Goal: Task Accomplishment & Management: Complete application form

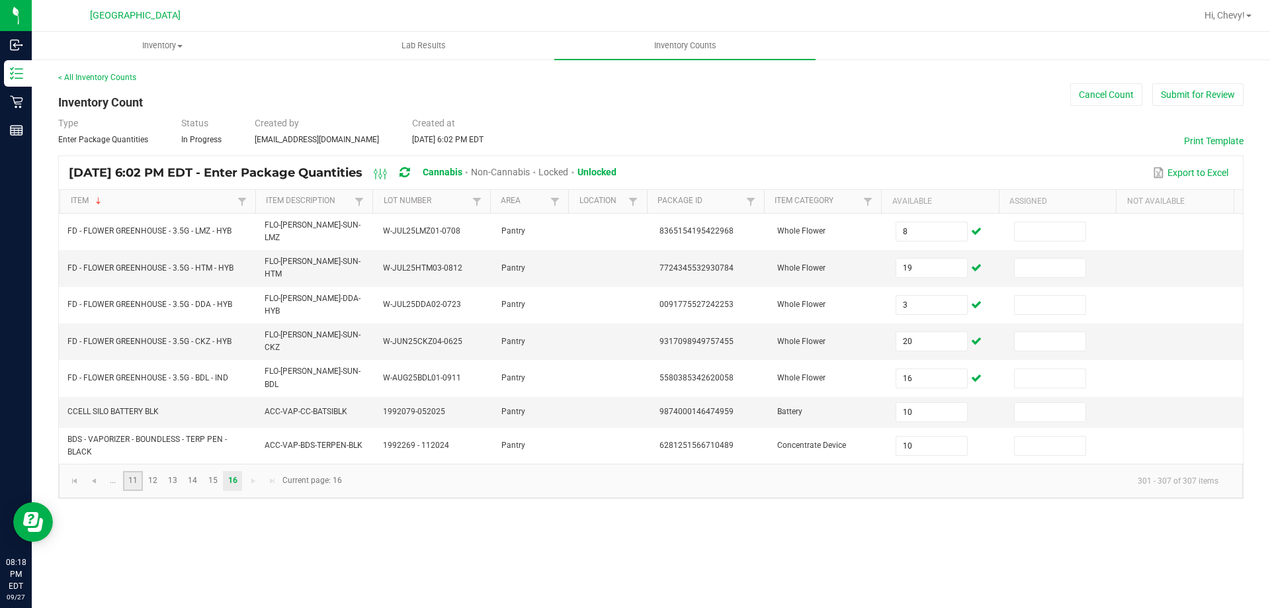
click at [138, 471] on link "11" at bounding box center [132, 481] width 19 height 20
type input "14"
type input "7"
type input "4"
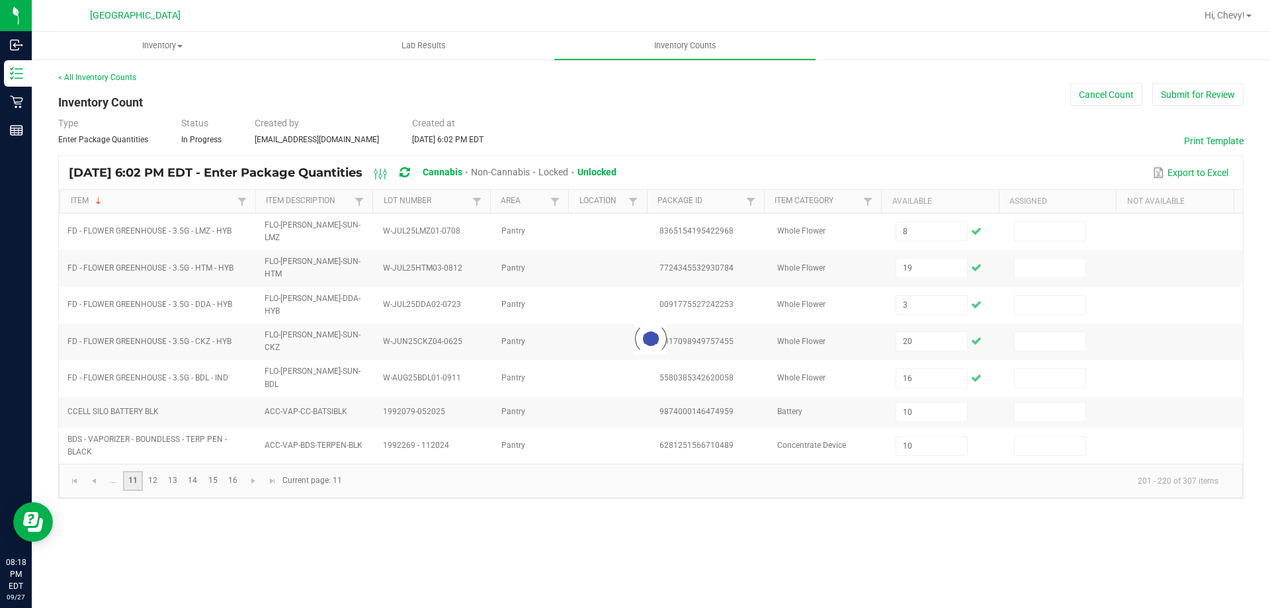
type input "6"
type input "5"
type input "9"
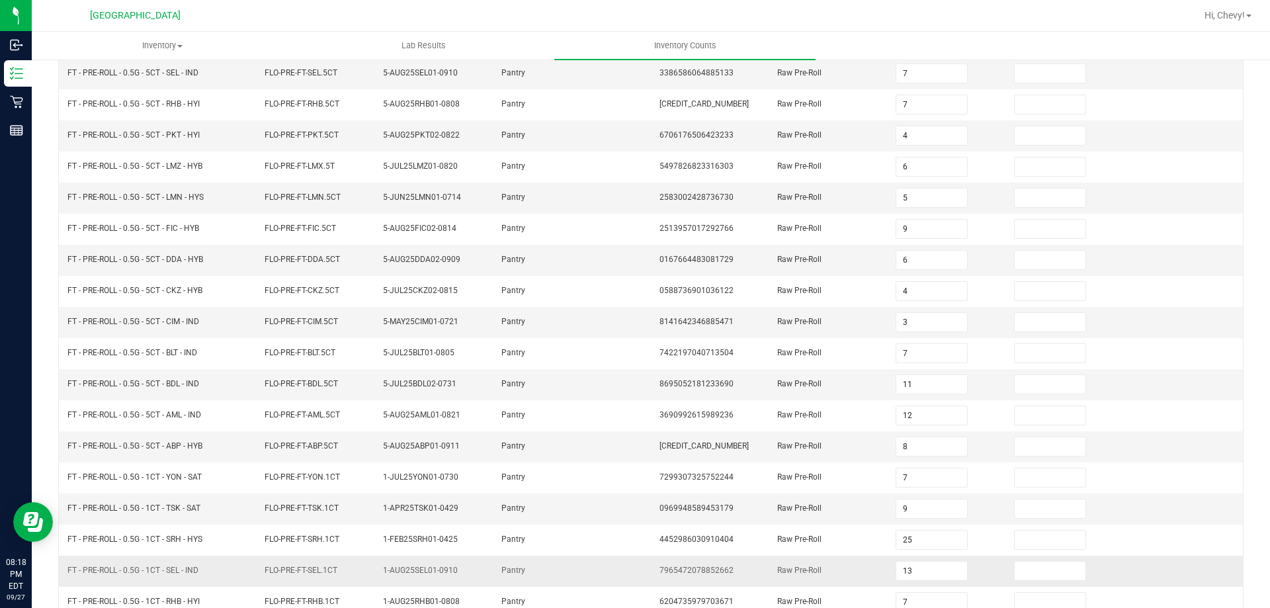
scroll to position [274, 0]
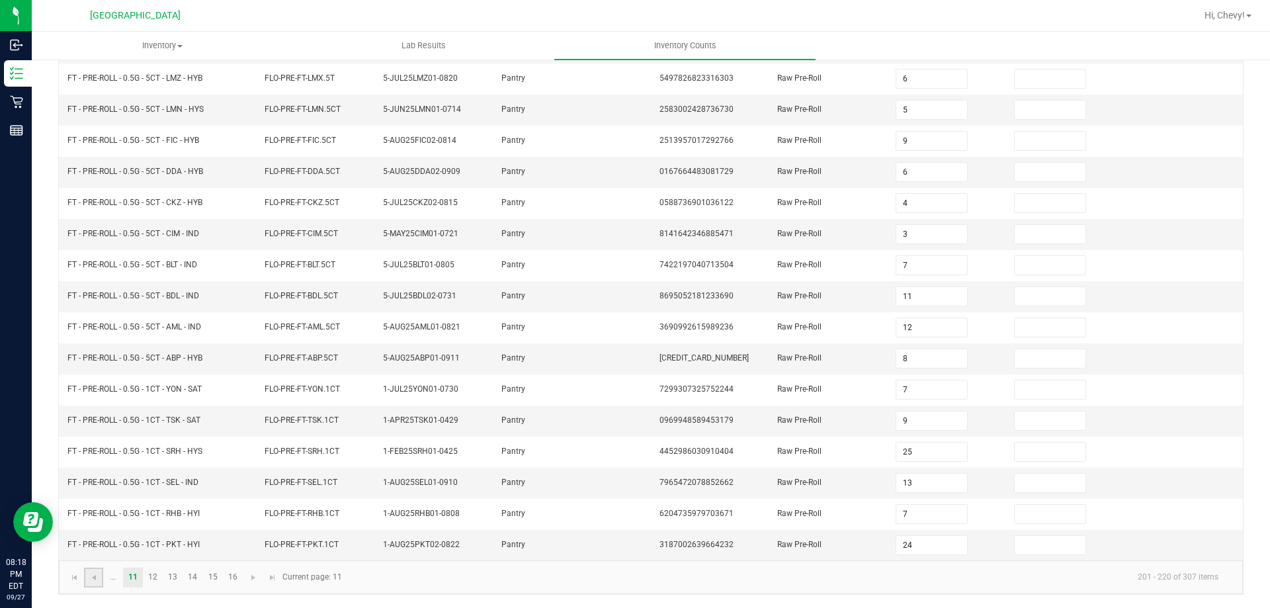
click at [99, 579] on link at bounding box center [93, 577] width 19 height 20
type input "8"
type input "3"
type input "4"
type input "8"
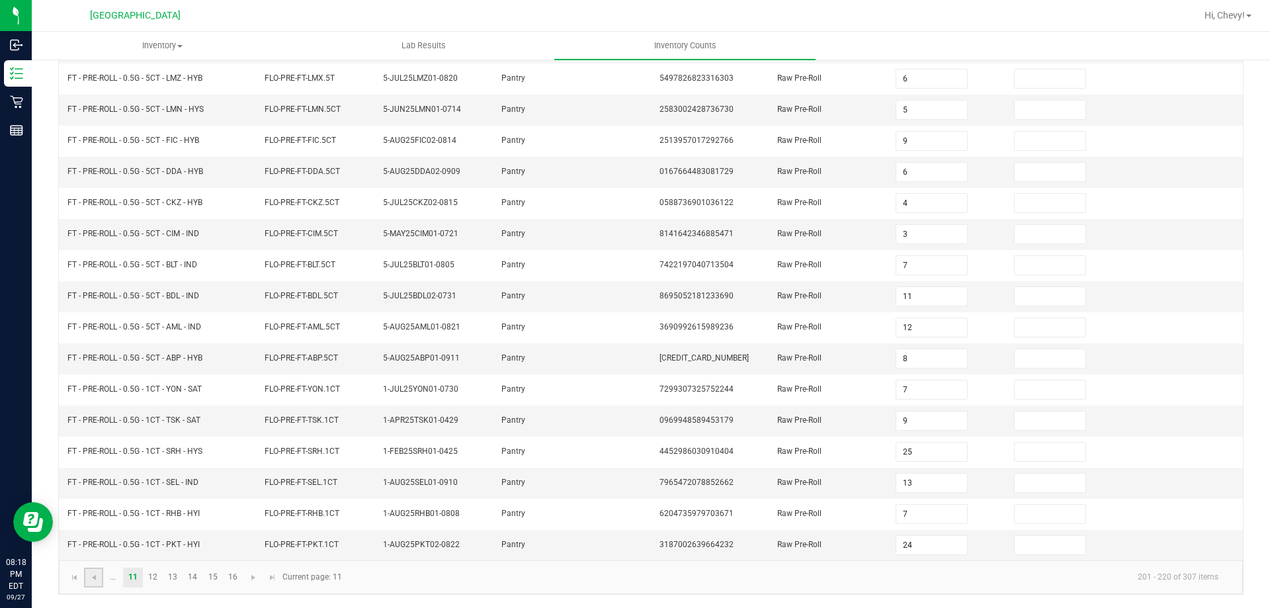
type input "4"
type input "8"
type input "3"
type input "2"
type input "5"
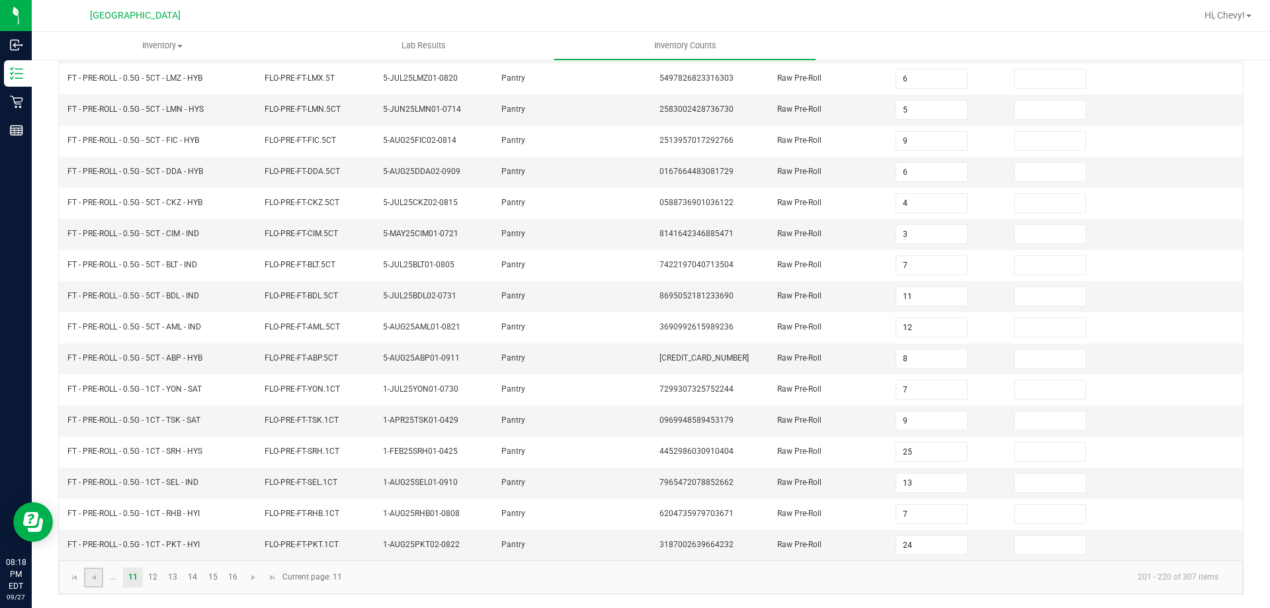
type input "4"
type input "8"
type input "25"
type input "20"
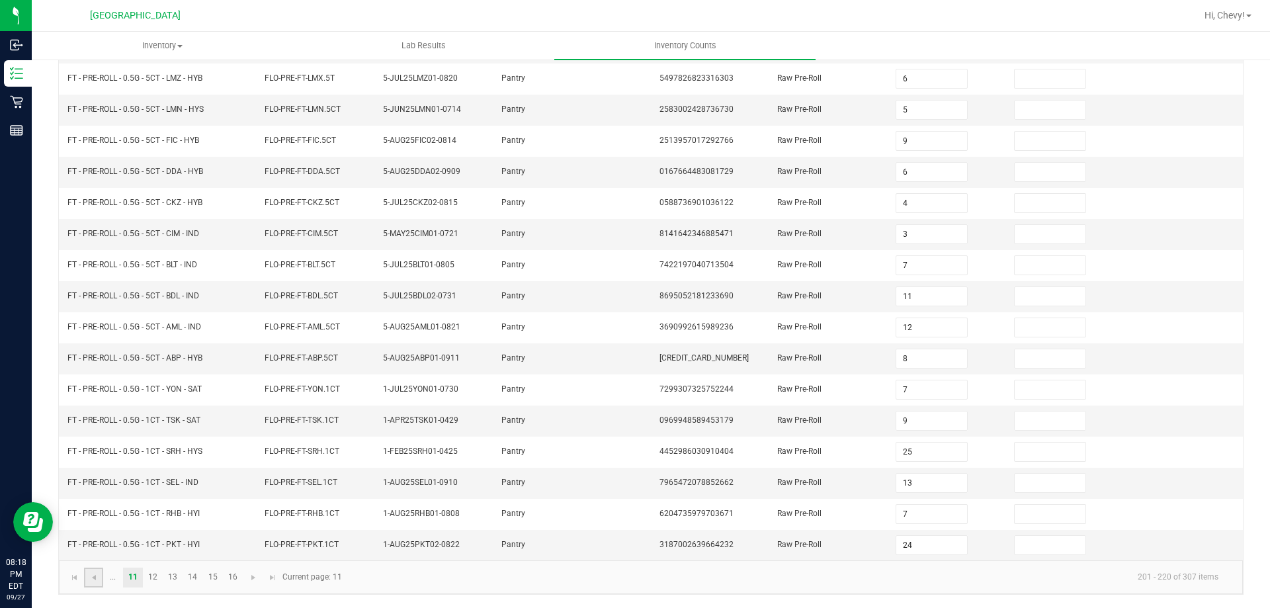
type input "7"
type input "11"
type input "6"
type input "3"
type input "14"
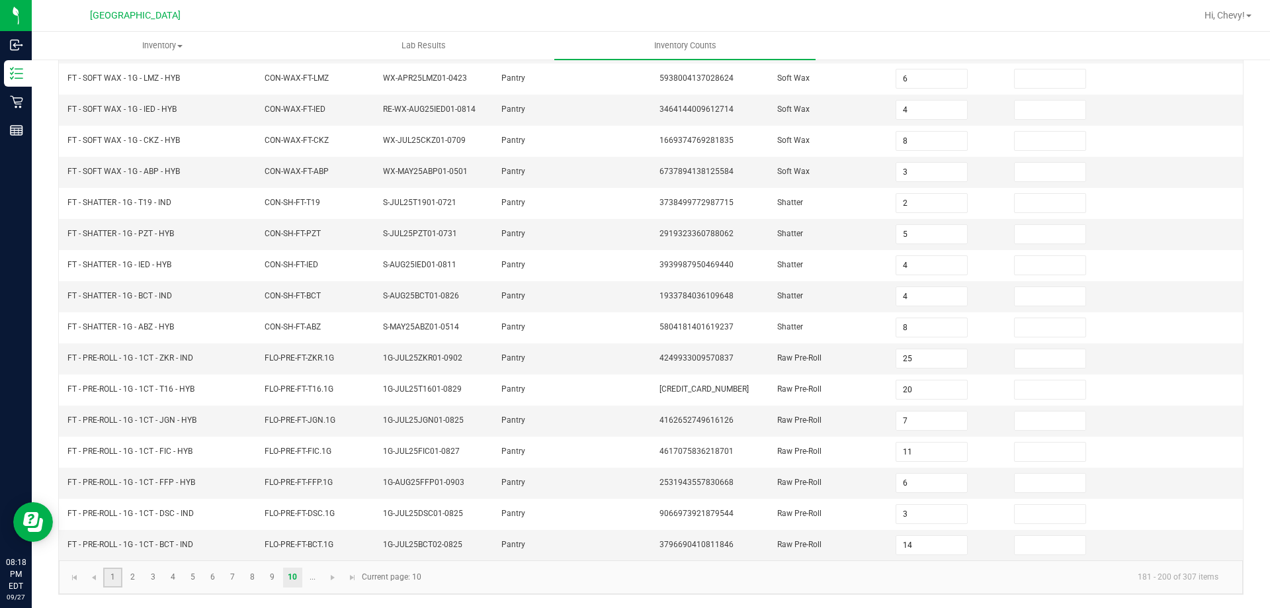
click at [110, 587] on link "1" at bounding box center [112, 577] width 19 height 20
type input "10"
type input "32"
type input "37"
type input "17"
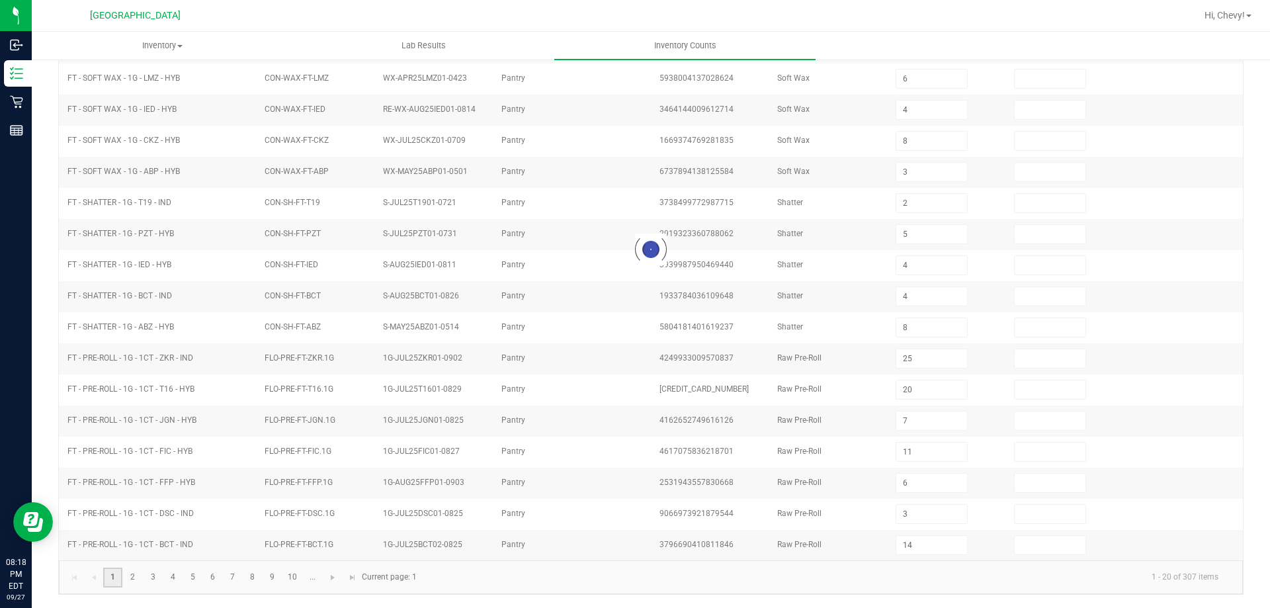
type input "7"
type input "6"
type input "22"
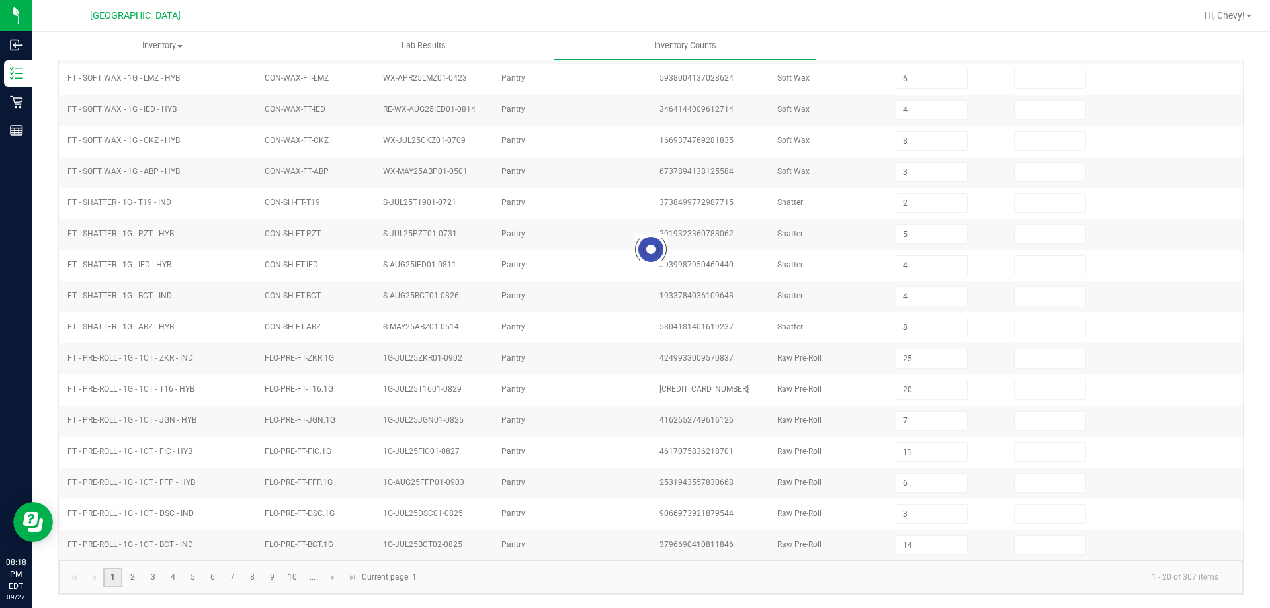
type input "31"
type input "18"
type input "20"
type input "5"
type input "13"
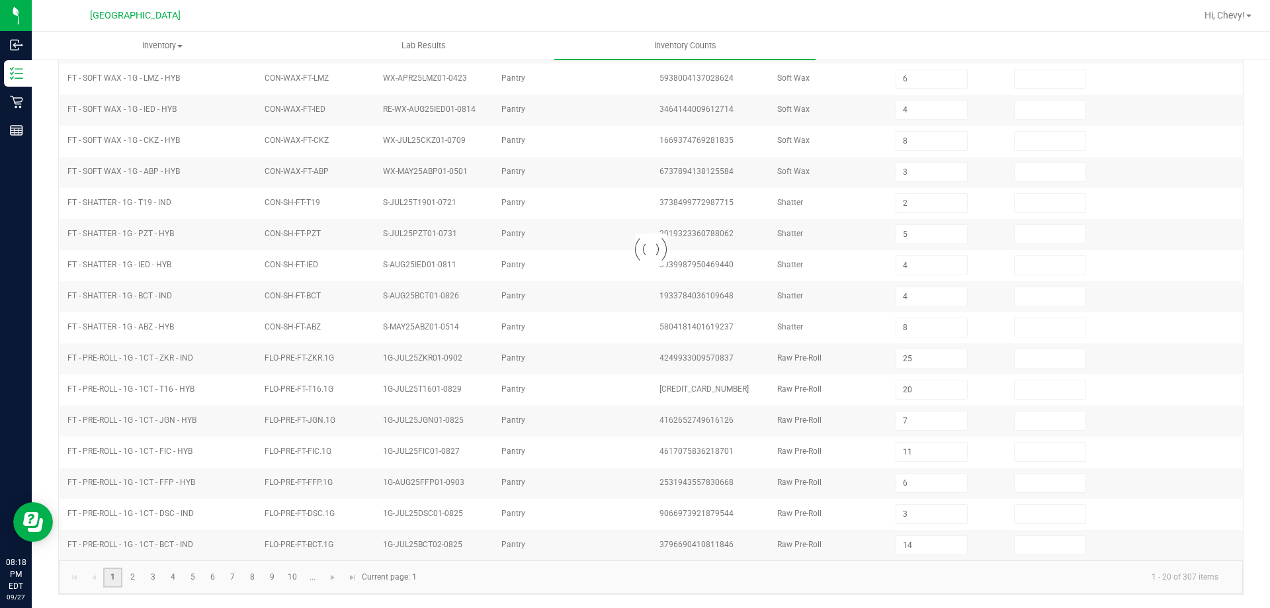
type input "6"
type input "20"
type input "10"
type input "13"
type input "16"
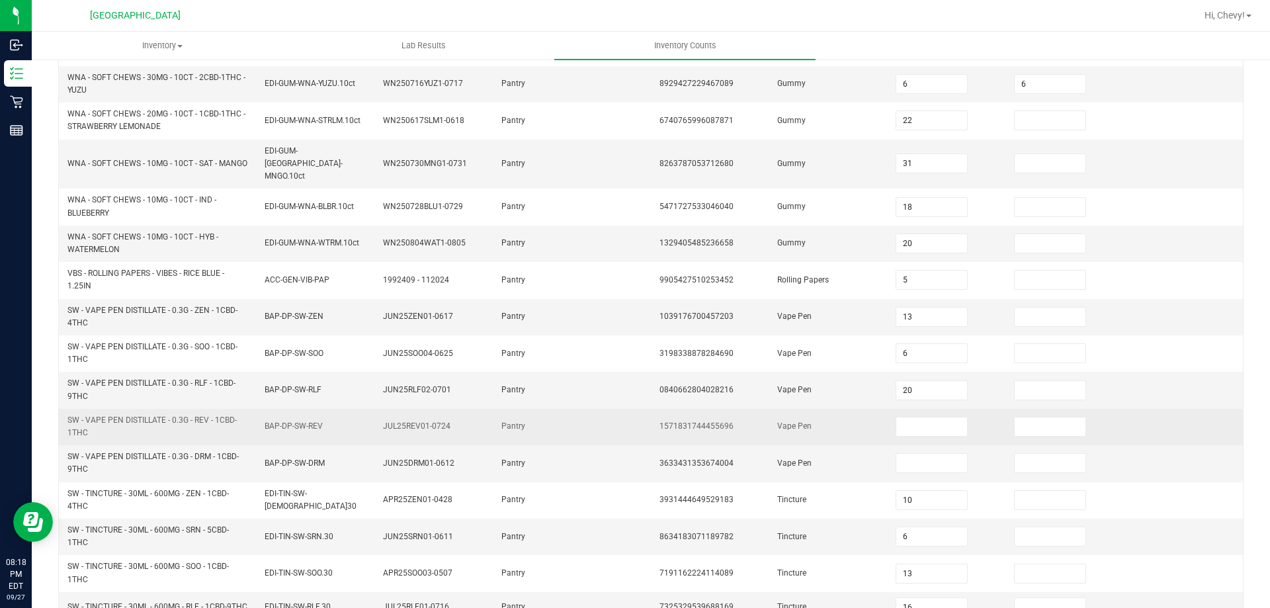
scroll to position [386, 0]
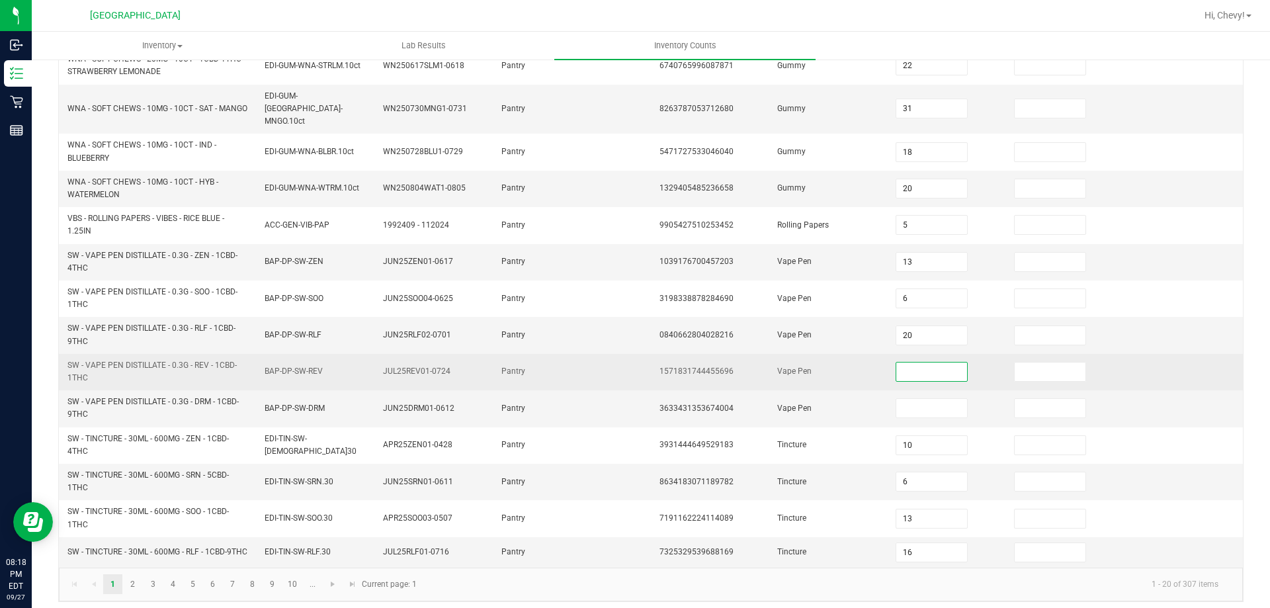
click at [926, 362] on input at bounding box center [931, 371] width 70 height 19
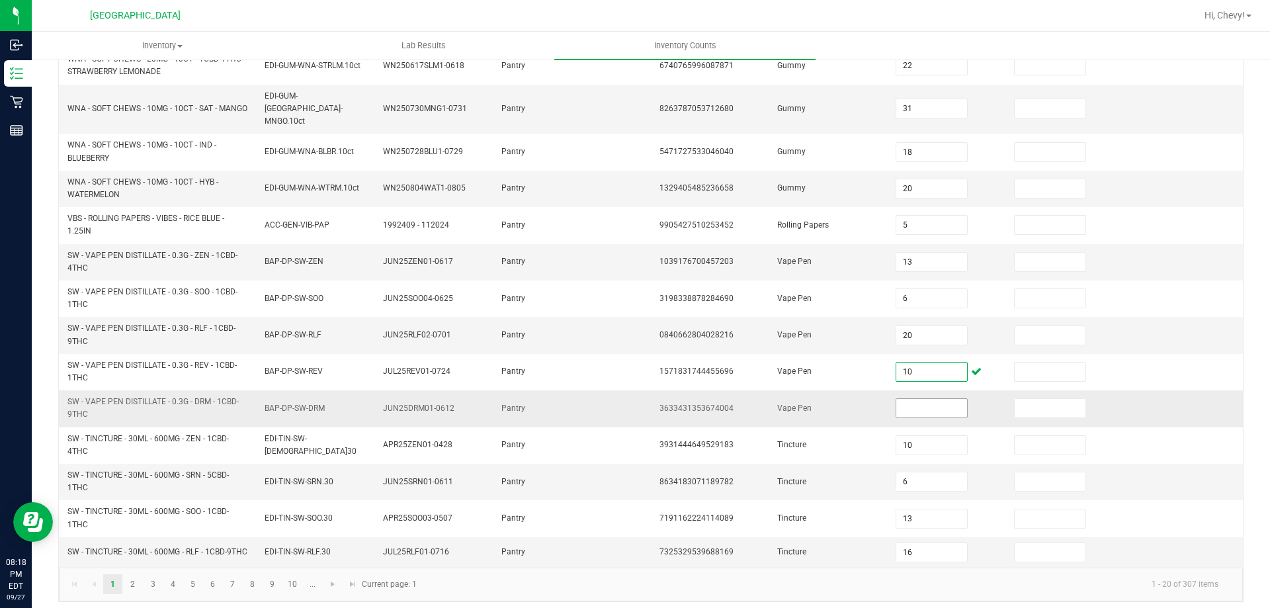
type input "10"
click at [926, 401] on input at bounding box center [931, 408] width 70 height 19
type input "9"
click at [132, 577] on link "2" at bounding box center [132, 584] width 19 height 20
type input "15"
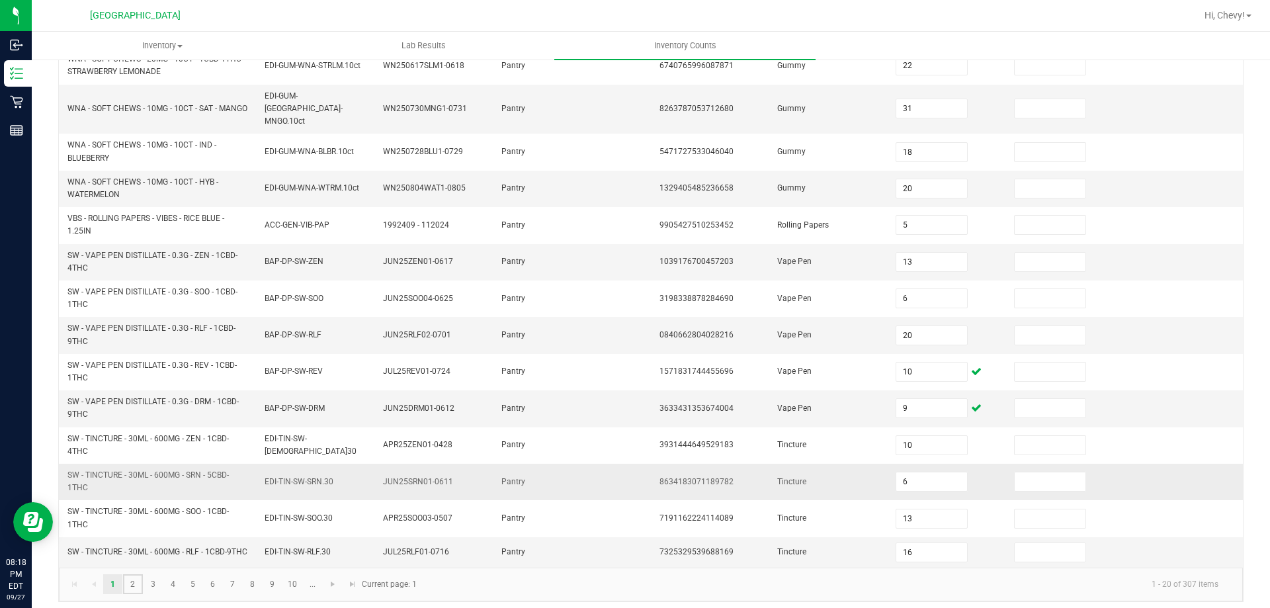
type input "17"
type input "9"
type input "3"
type input "5"
type input "3"
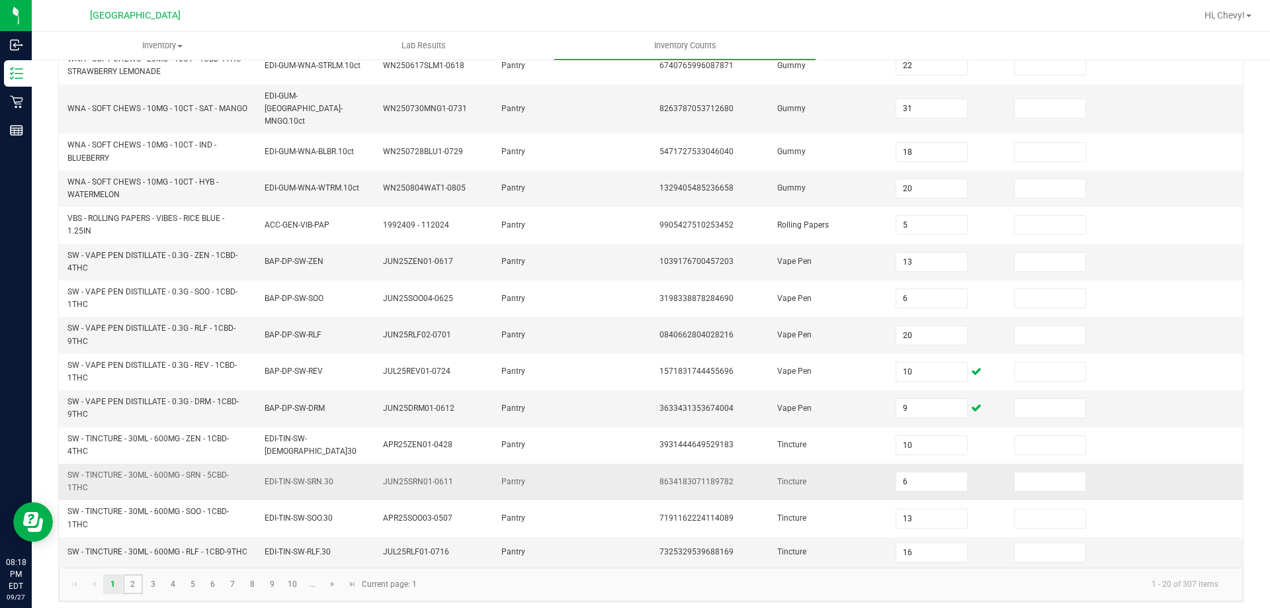
type input "3"
type input "1"
type input "2"
type input "5"
type input "1"
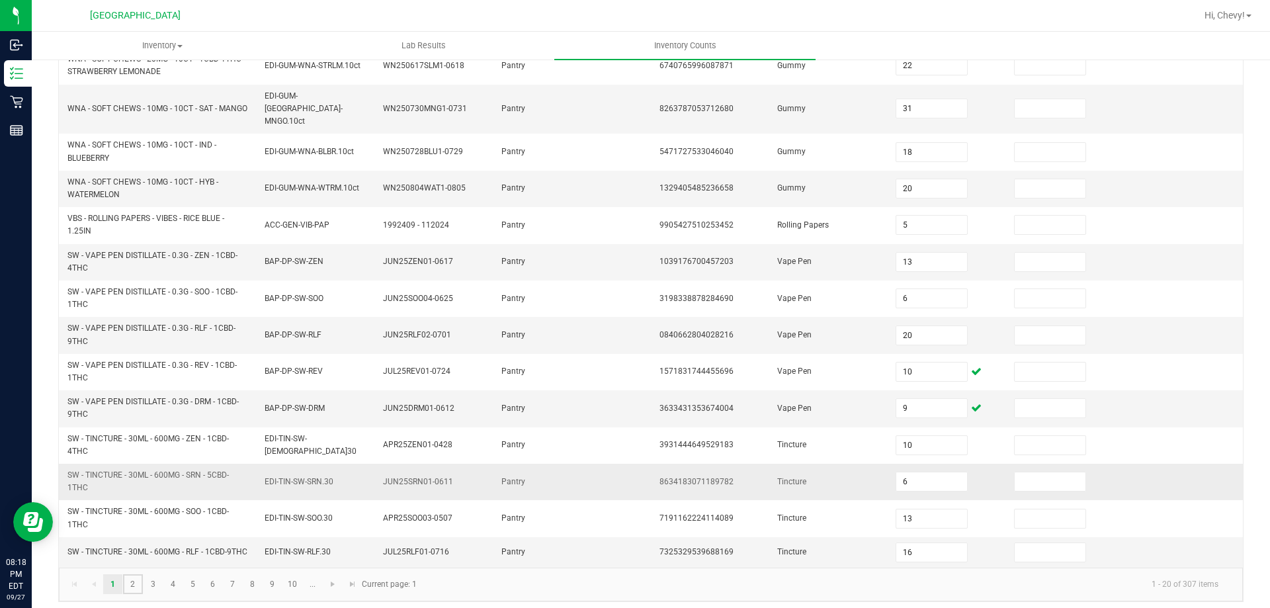
type input "4"
type input "8"
type input "6"
type input "5"
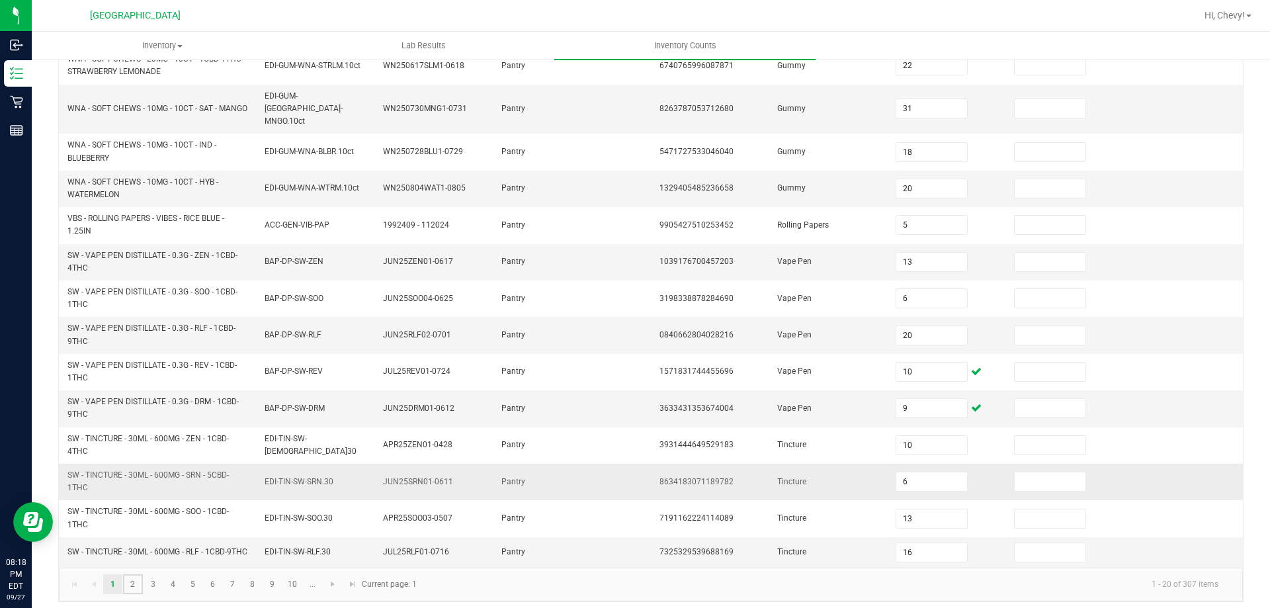
type input "18"
type input "10"
type input "2"
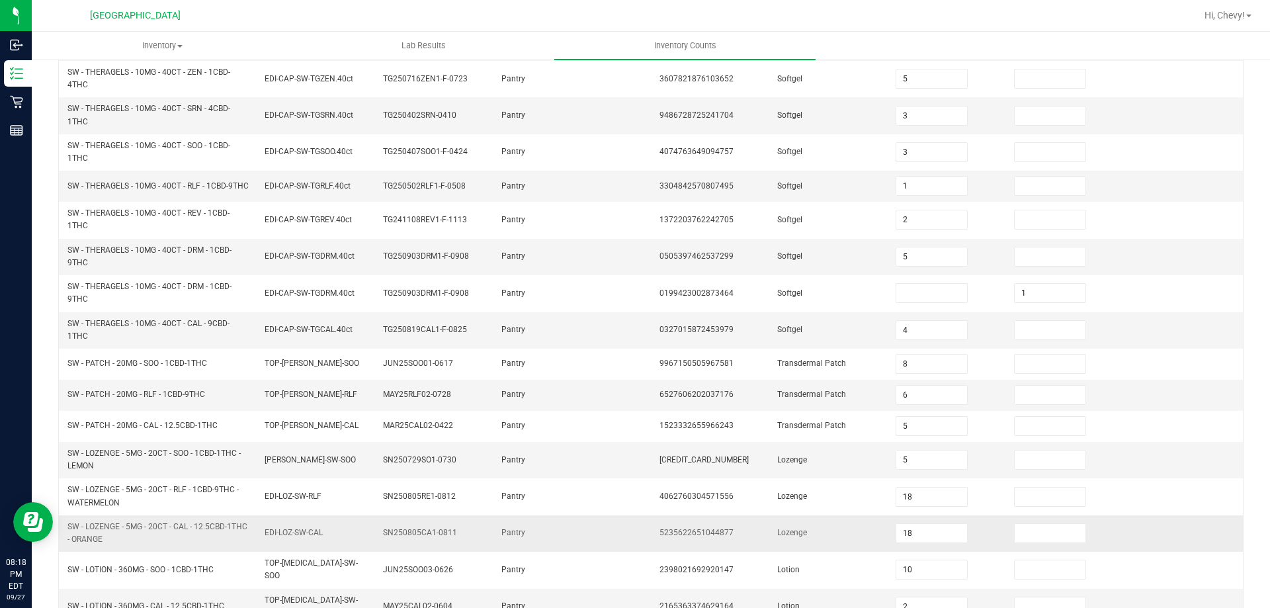
scroll to position [358, 0]
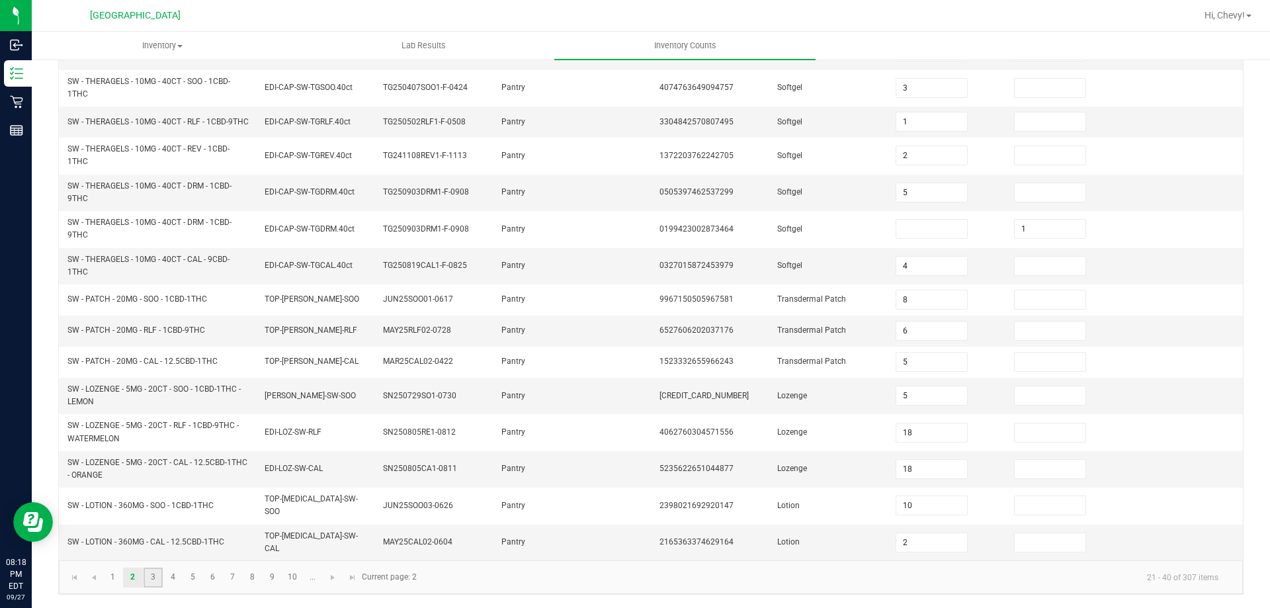
click at [157, 575] on link "3" at bounding box center [153, 577] width 19 height 20
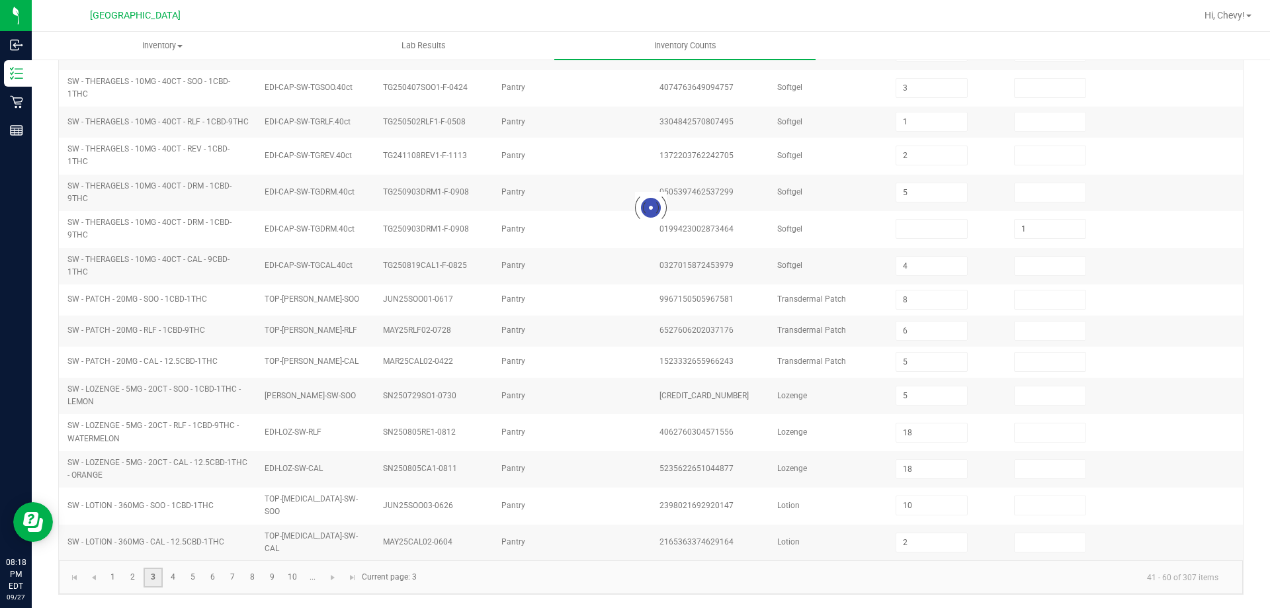
type input "7"
type input "2"
type input "6"
type input "2"
type input "4"
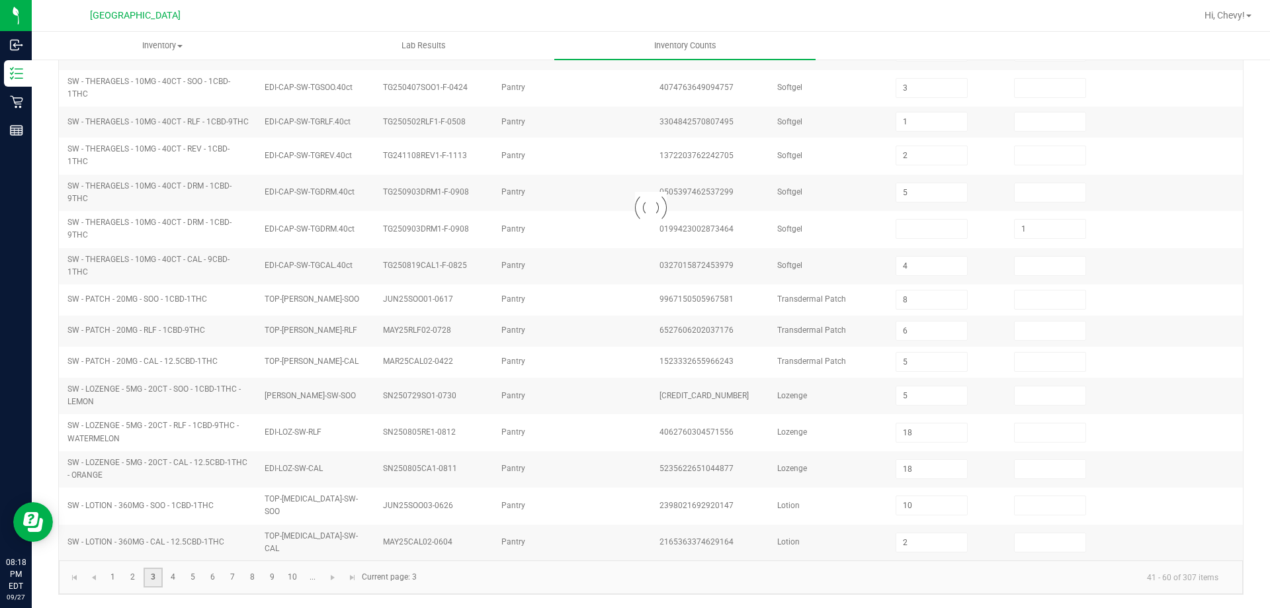
type input "6"
type input "10"
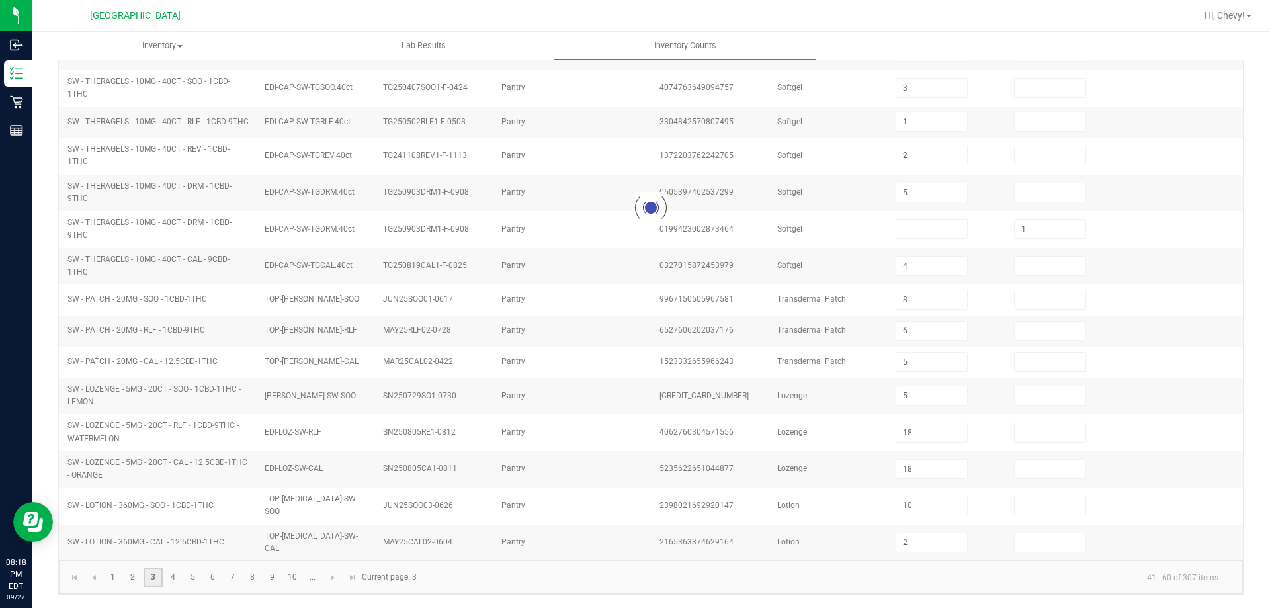
type input "10"
type input "13"
type input "1"
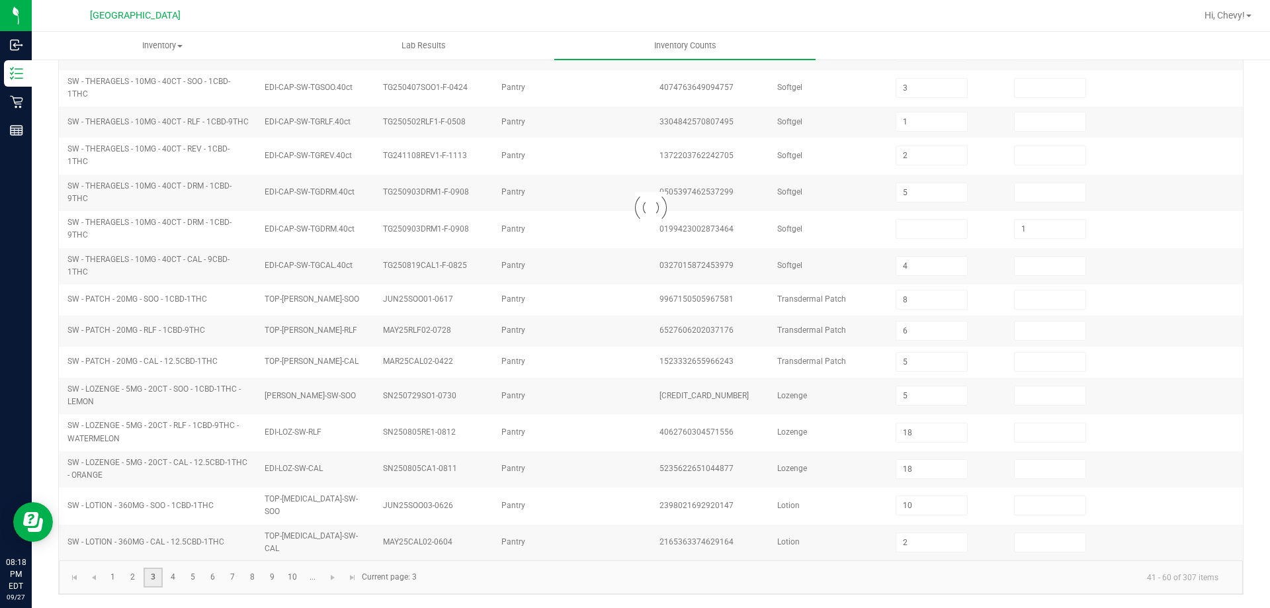
type input "4"
type input "0"
type input "9"
type input "0"
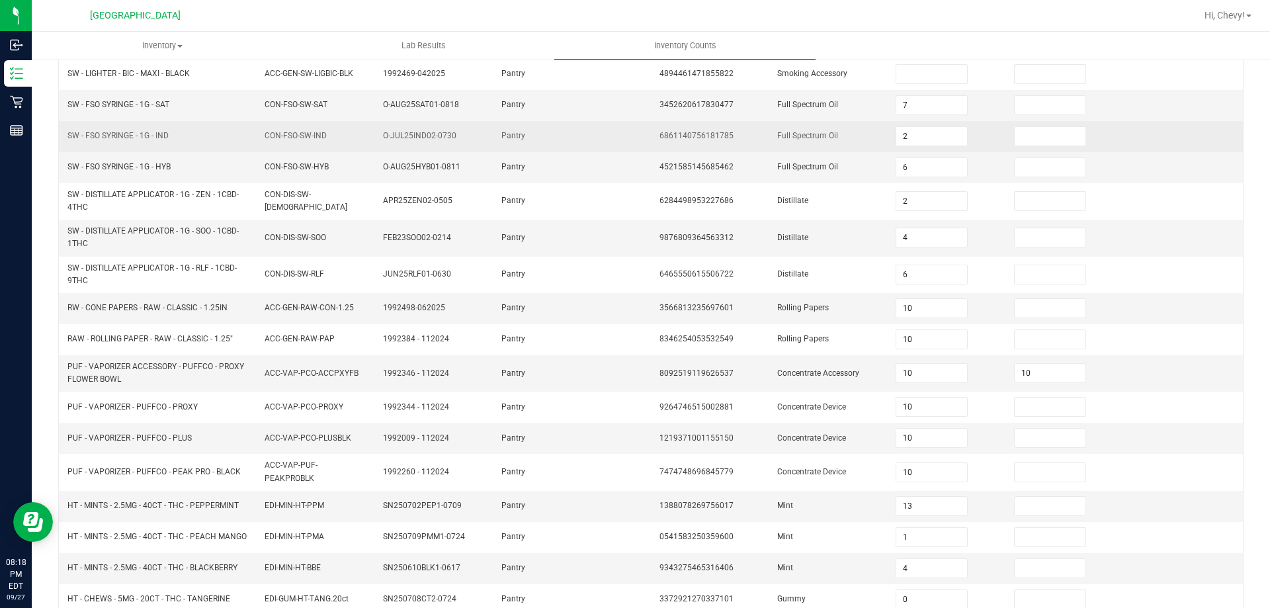
scroll to position [0, 0]
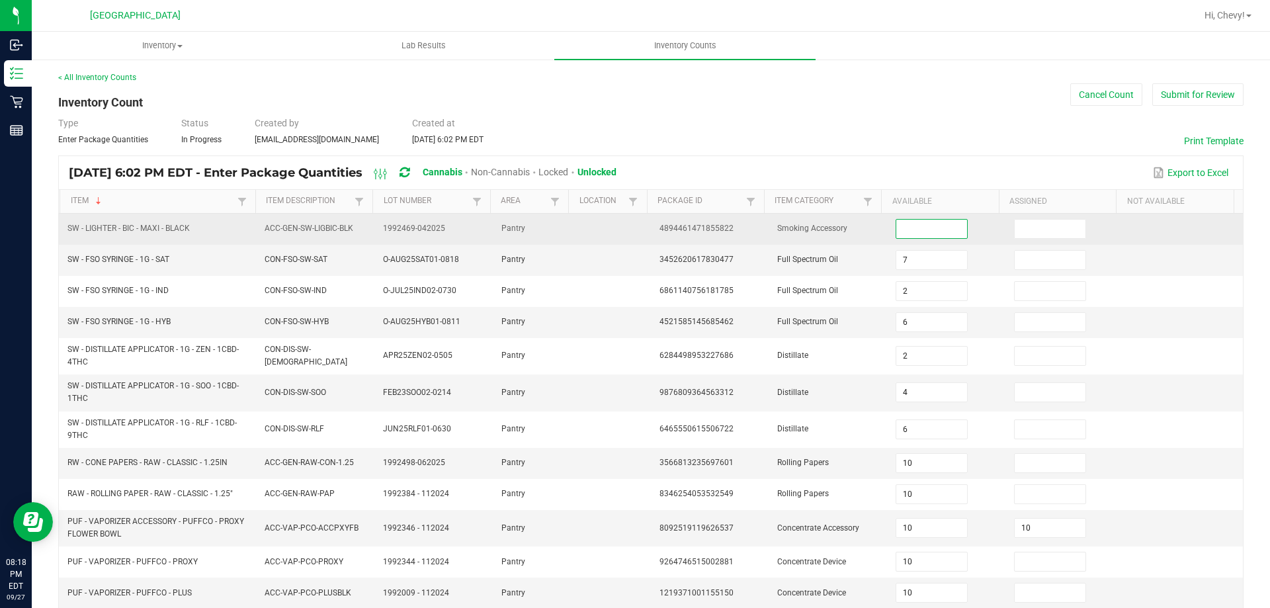
click at [924, 233] on input at bounding box center [931, 229] width 70 height 19
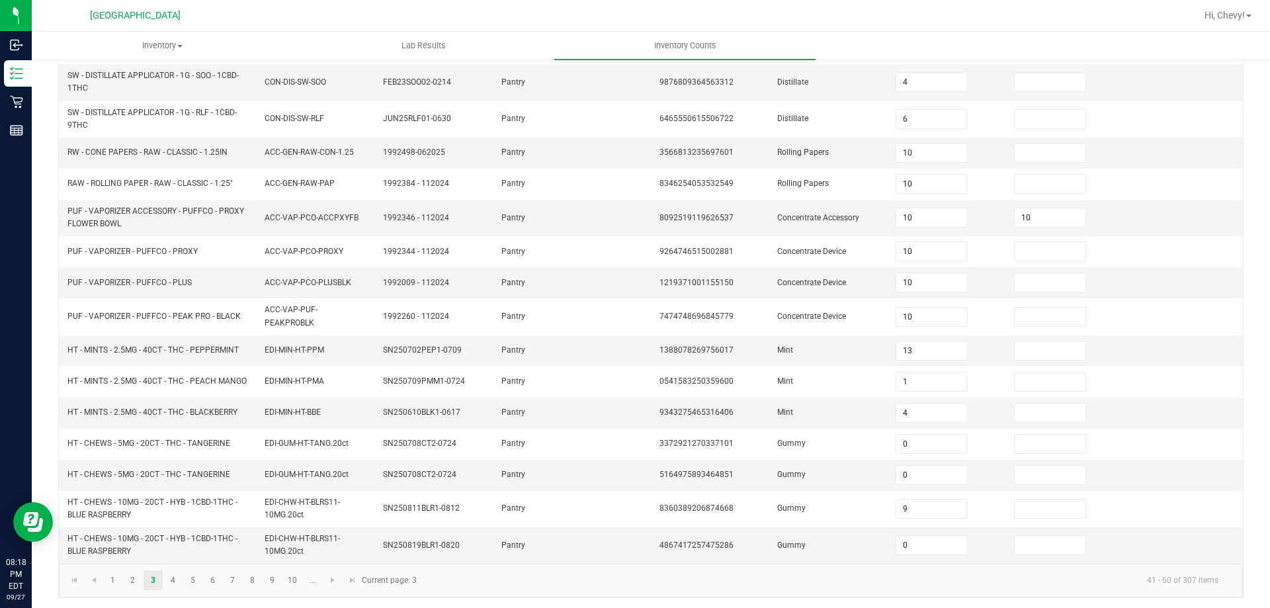
scroll to position [319, 0]
click at [172, 577] on link "4" at bounding box center [172, 577] width 19 height 20
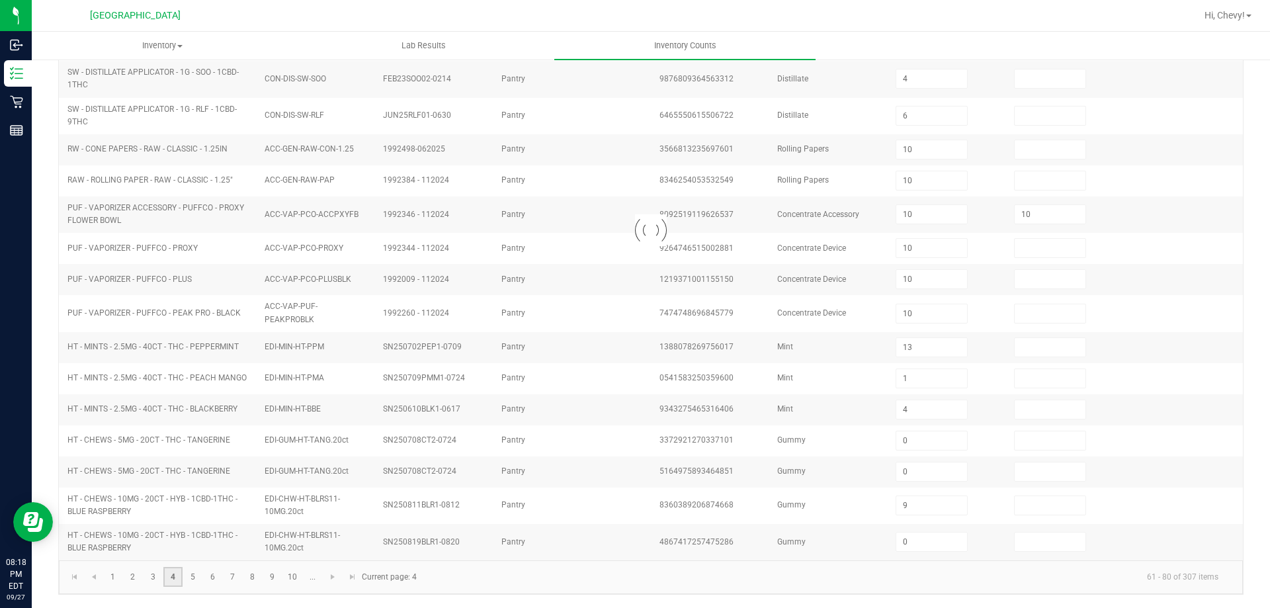
type input "15"
type input "9"
type input "12"
type input "21"
type input "11"
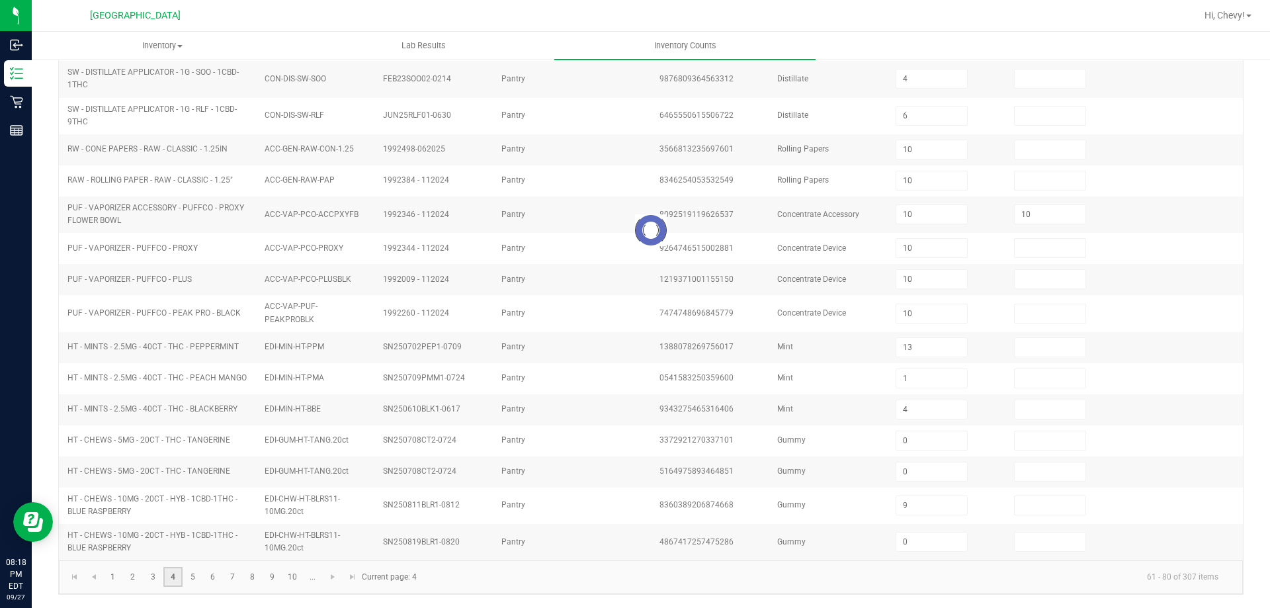
type input "10"
type input "7"
type input "3"
type input "1"
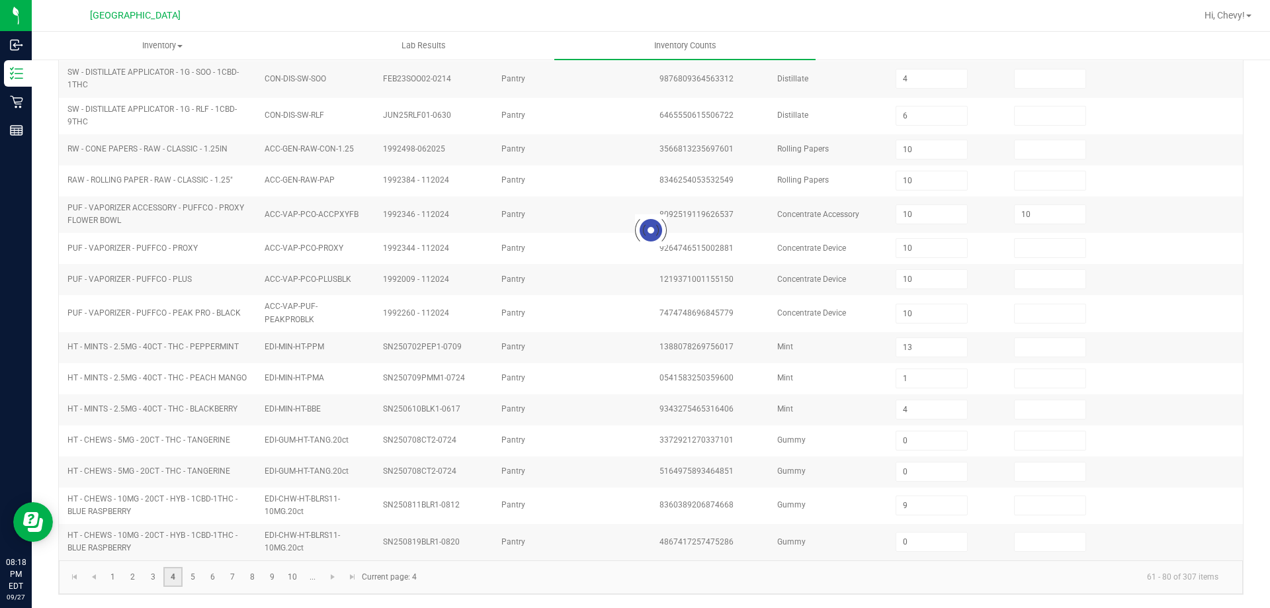
type input "6"
type input "8"
type input "2"
type input "5"
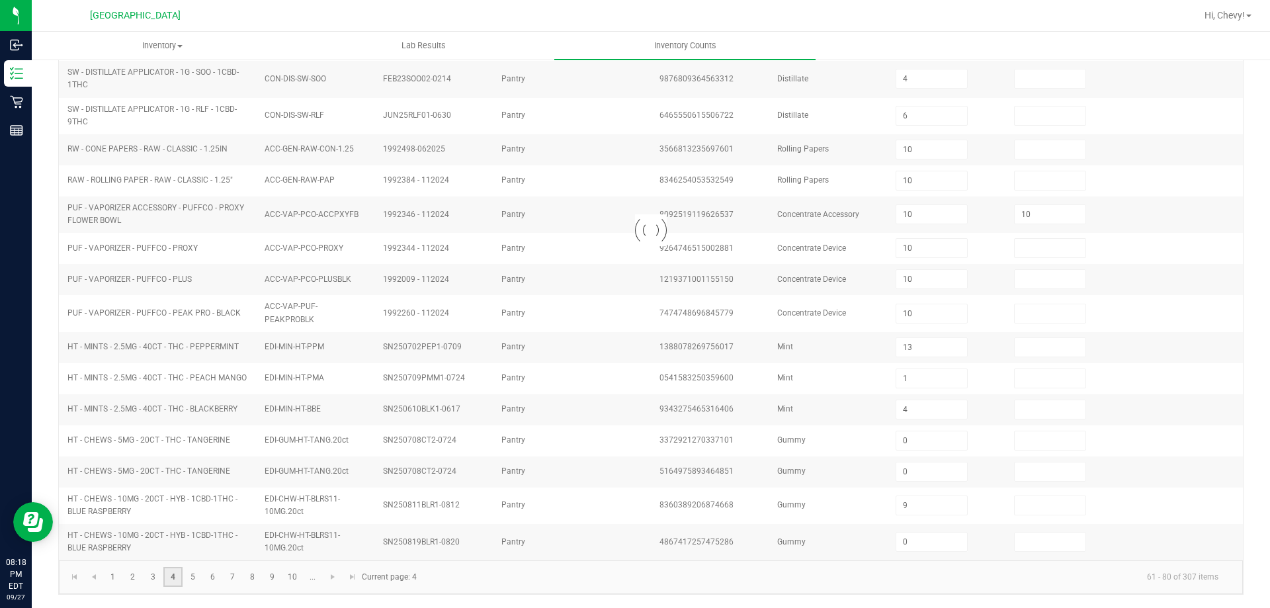
type input "2"
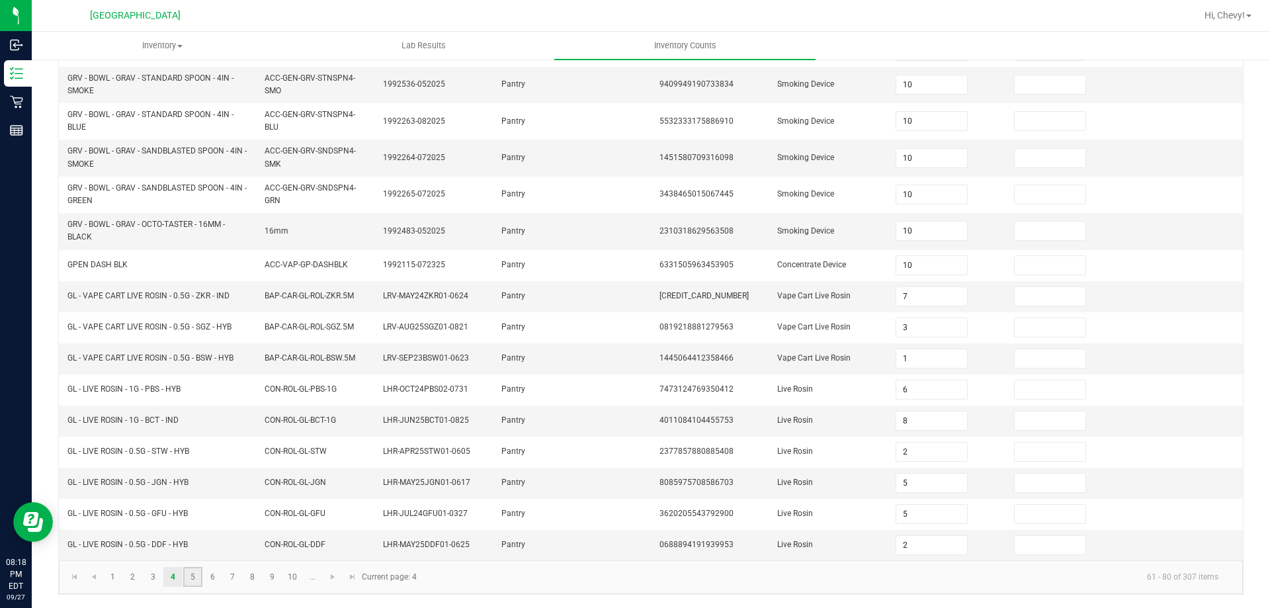
click at [196, 571] on link "5" at bounding box center [192, 577] width 19 height 20
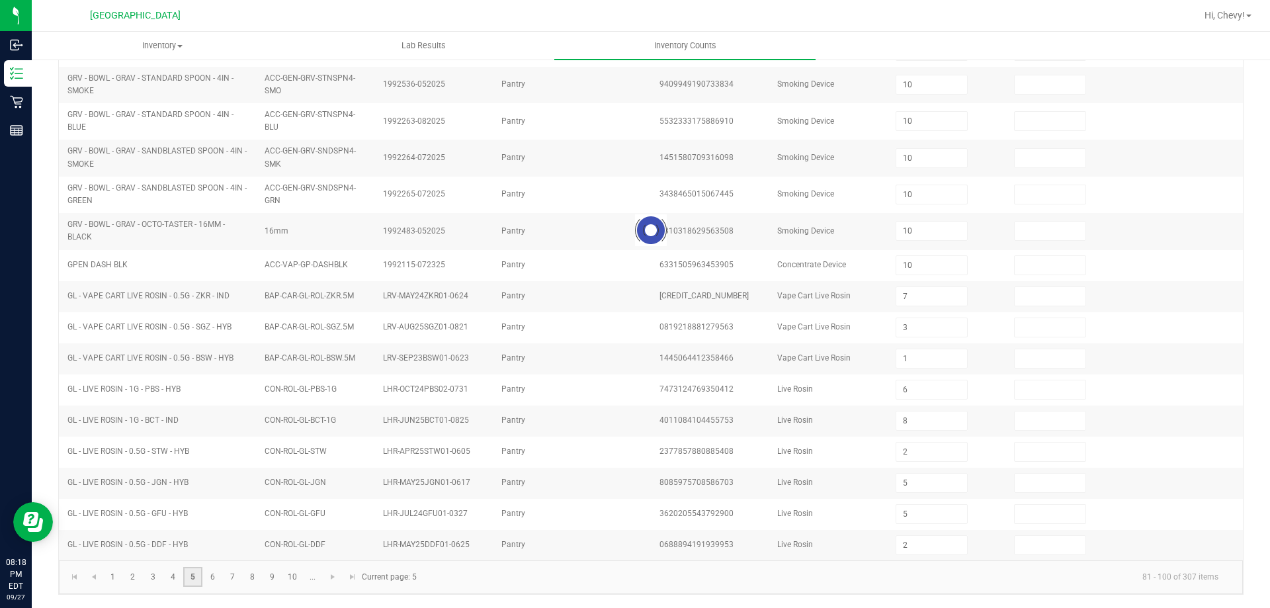
type input "3"
type input "10"
type input "11"
type input "1"
type input "6"
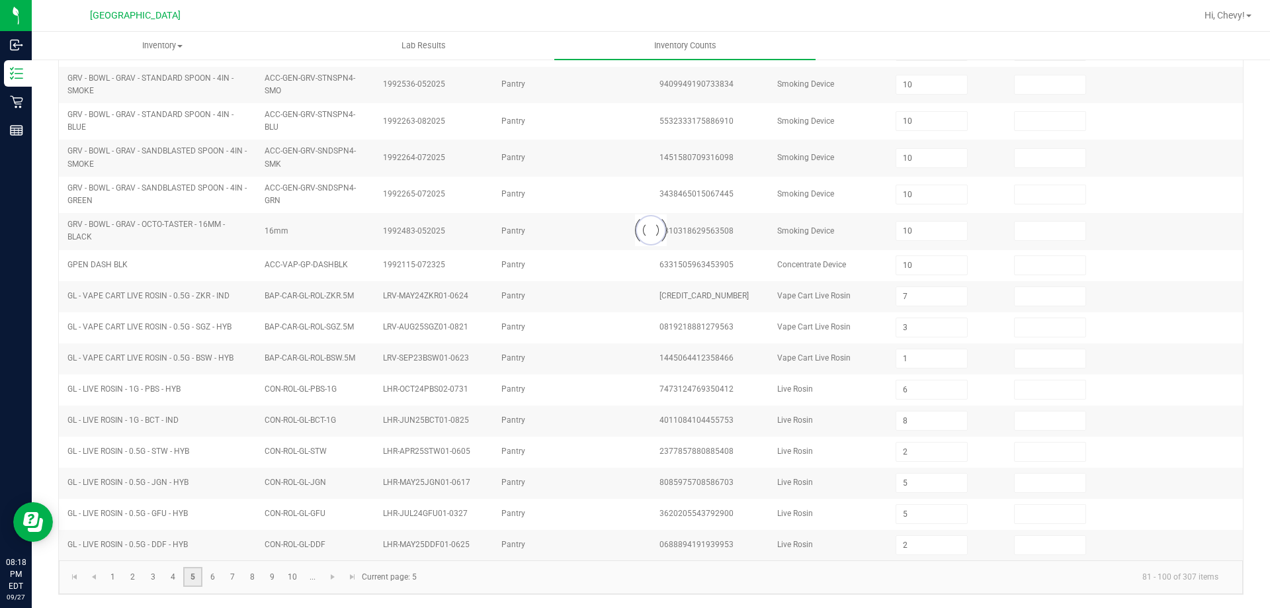
type input "5"
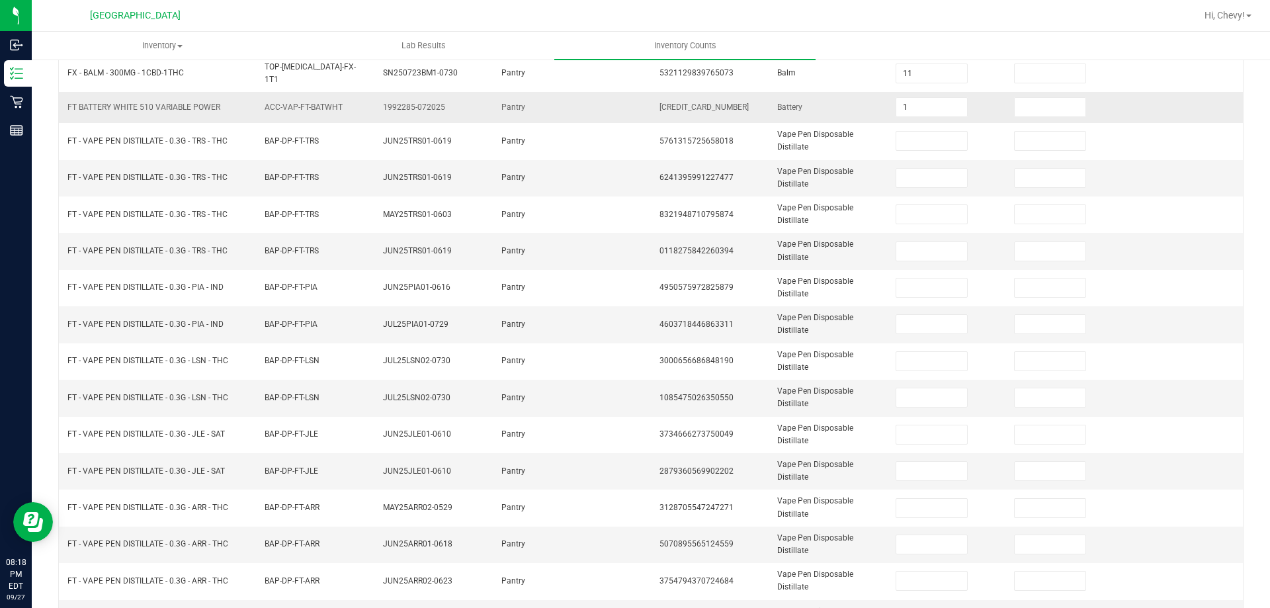
scroll to position [0, 0]
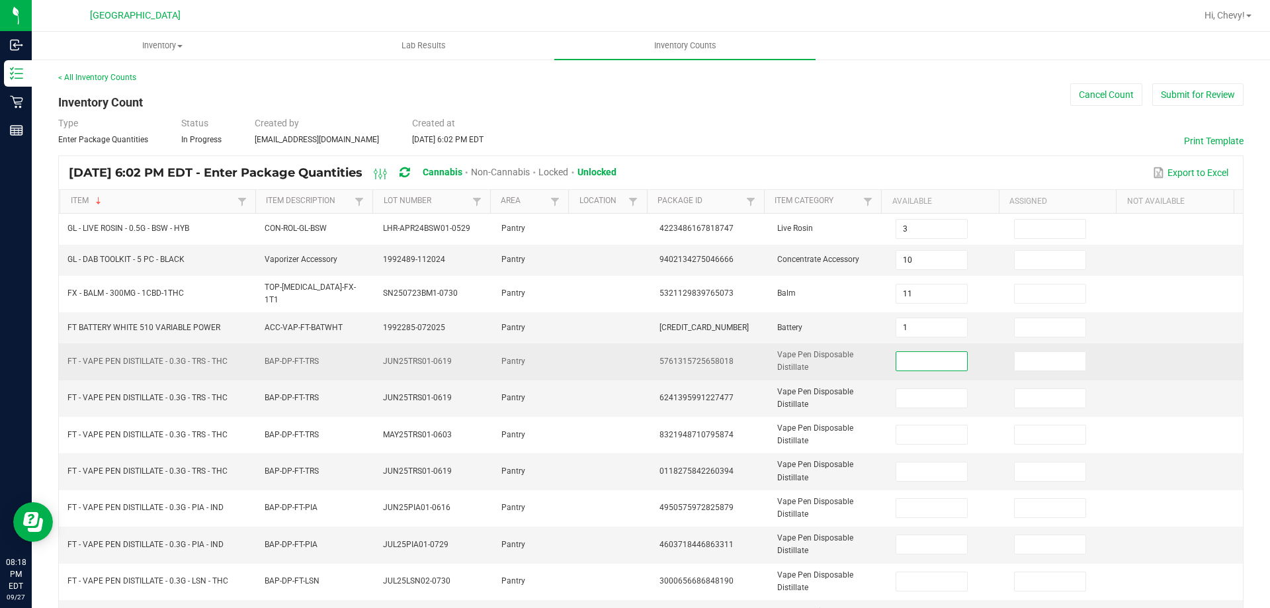
click at [917, 352] on input at bounding box center [931, 361] width 70 height 19
type input "10"
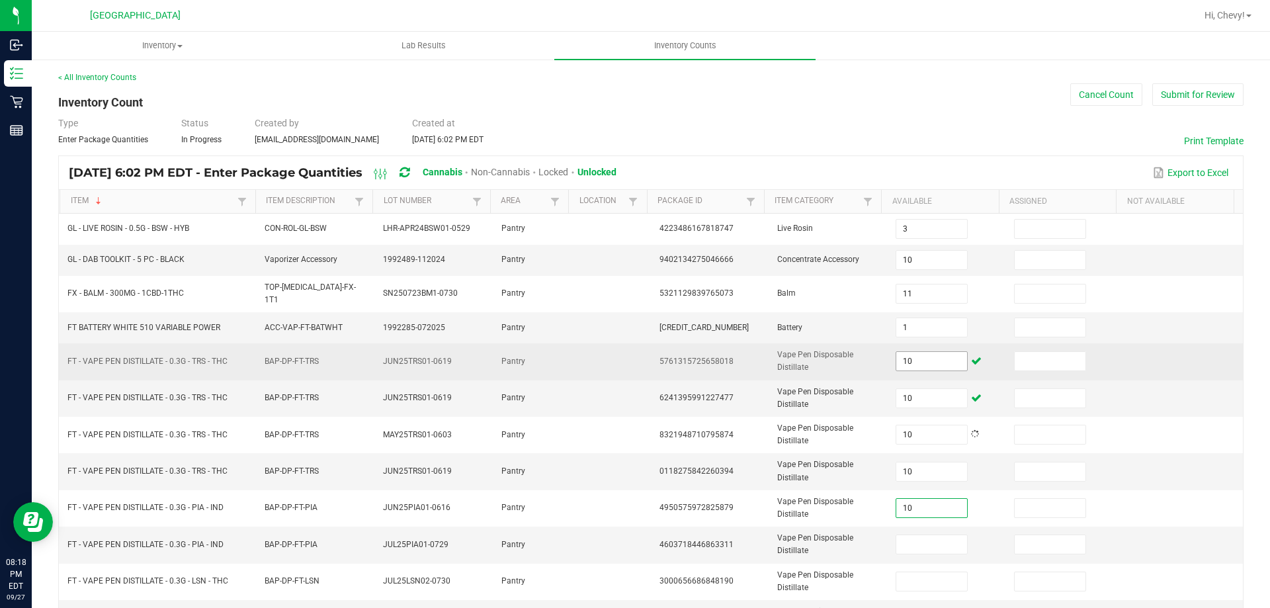
type input "10"
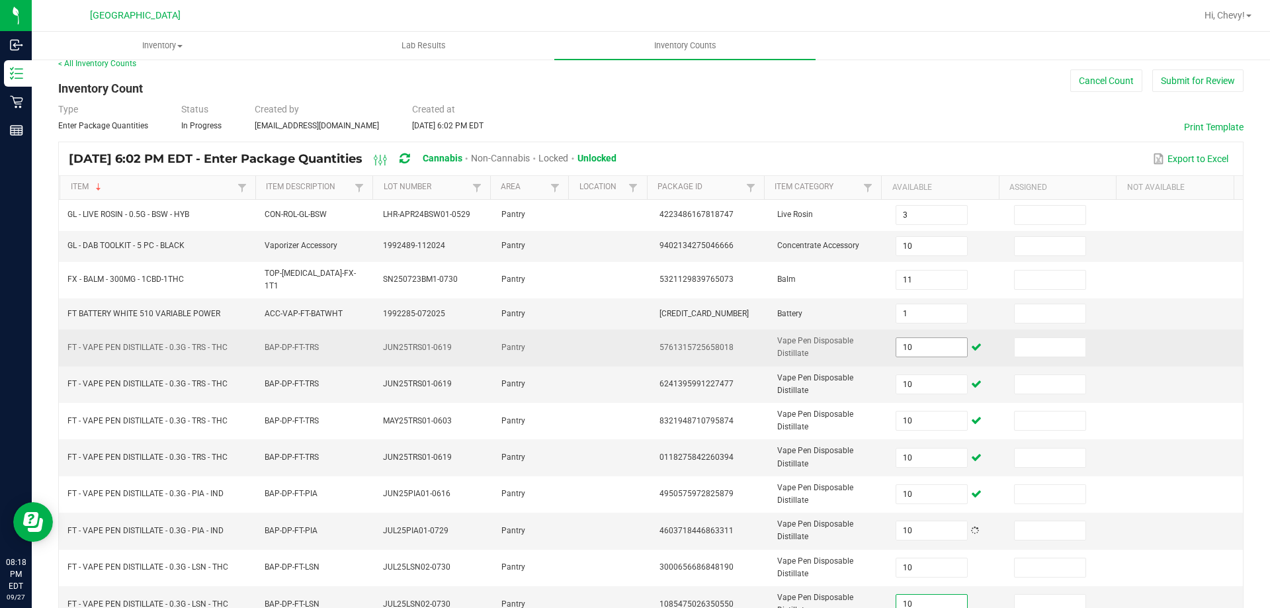
type input "10"
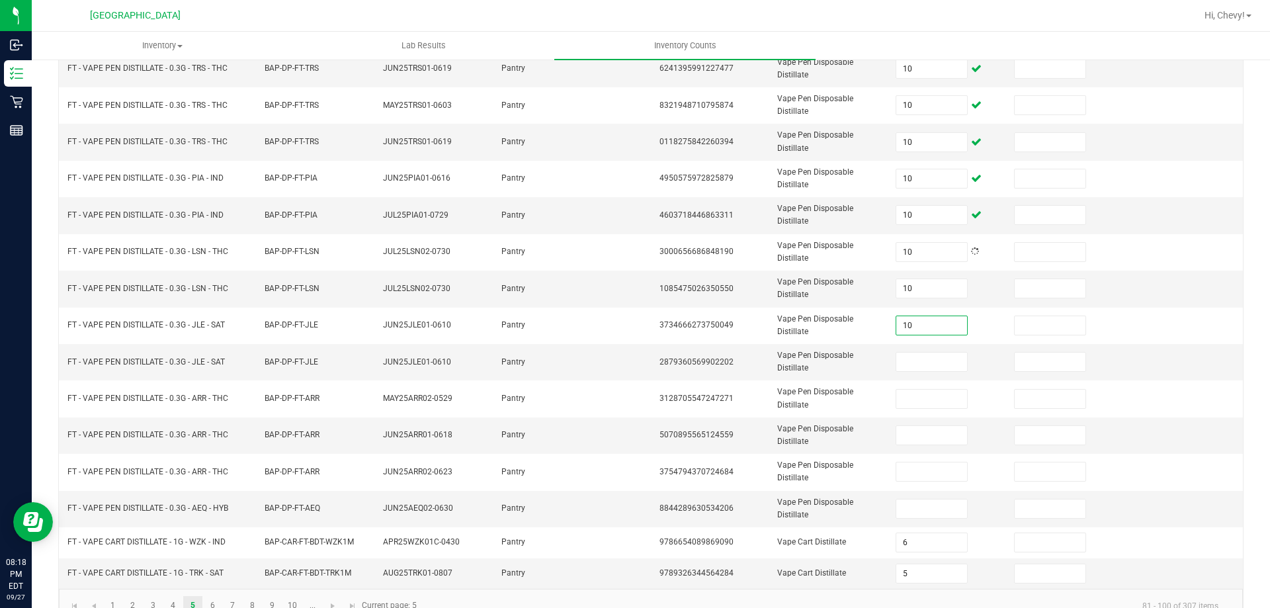
type input "10"
type input "1"
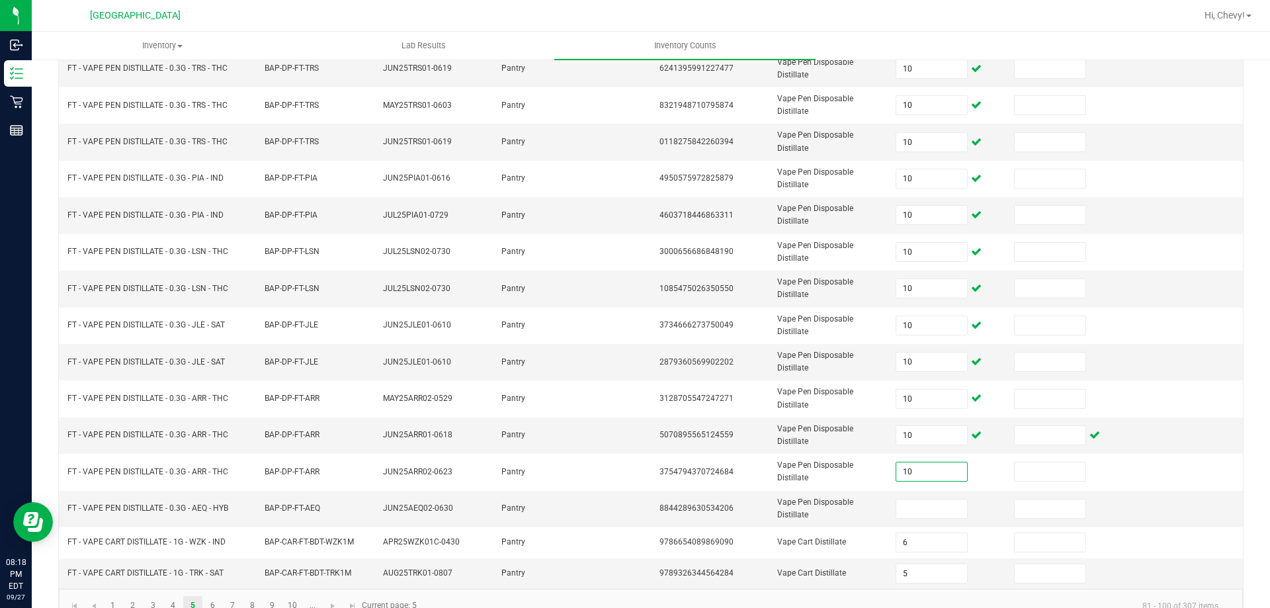
type input "10"
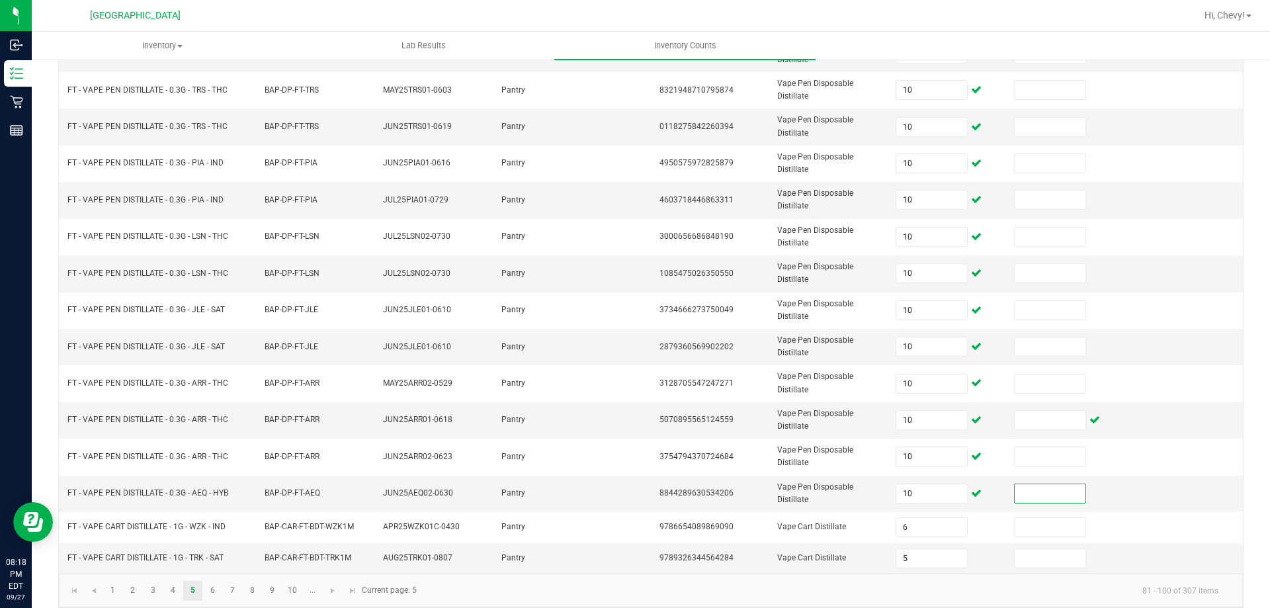
scroll to position [352, 0]
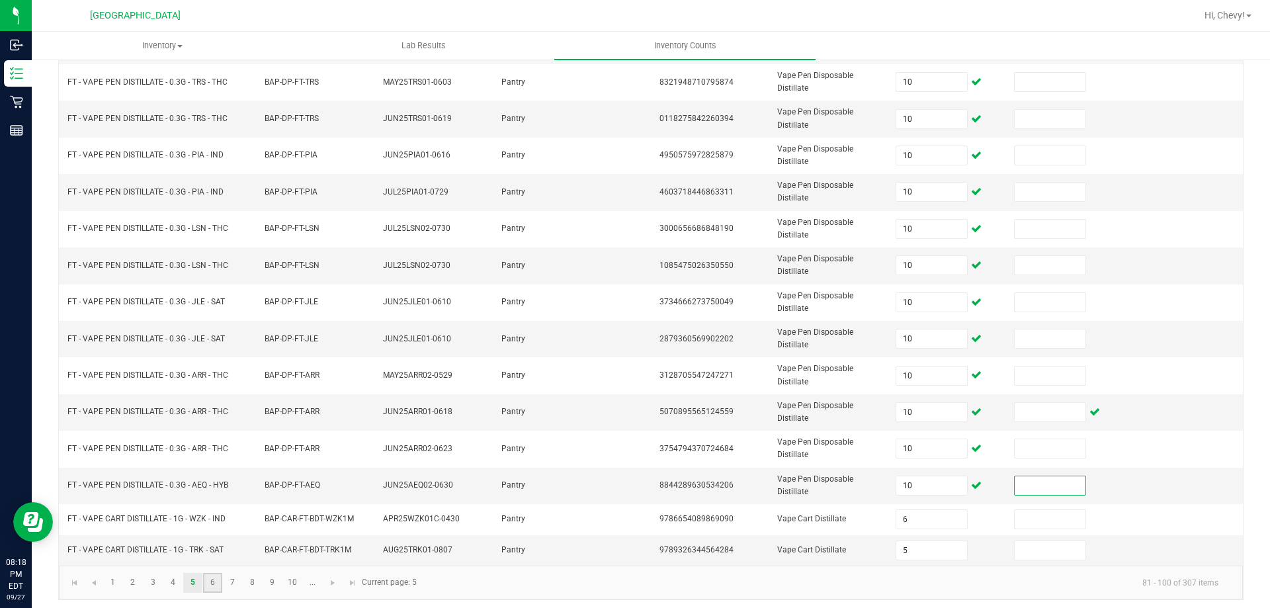
click at [216, 578] on link "6" at bounding box center [212, 583] width 19 height 20
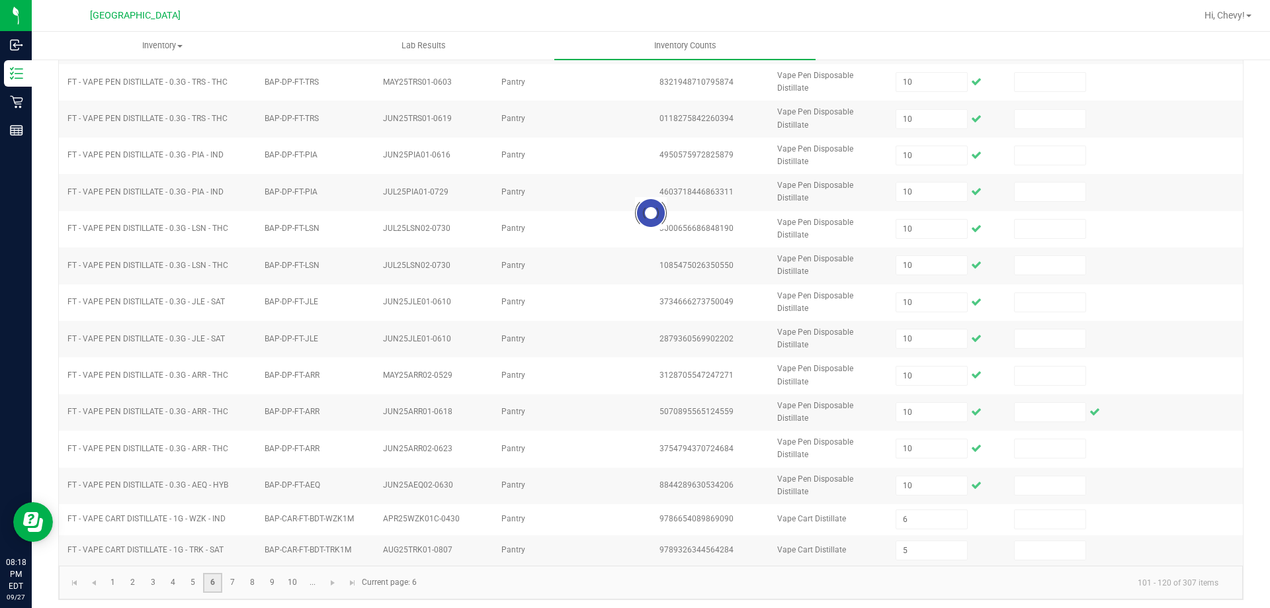
type input "8"
type input "1"
type input "6"
type input "11"
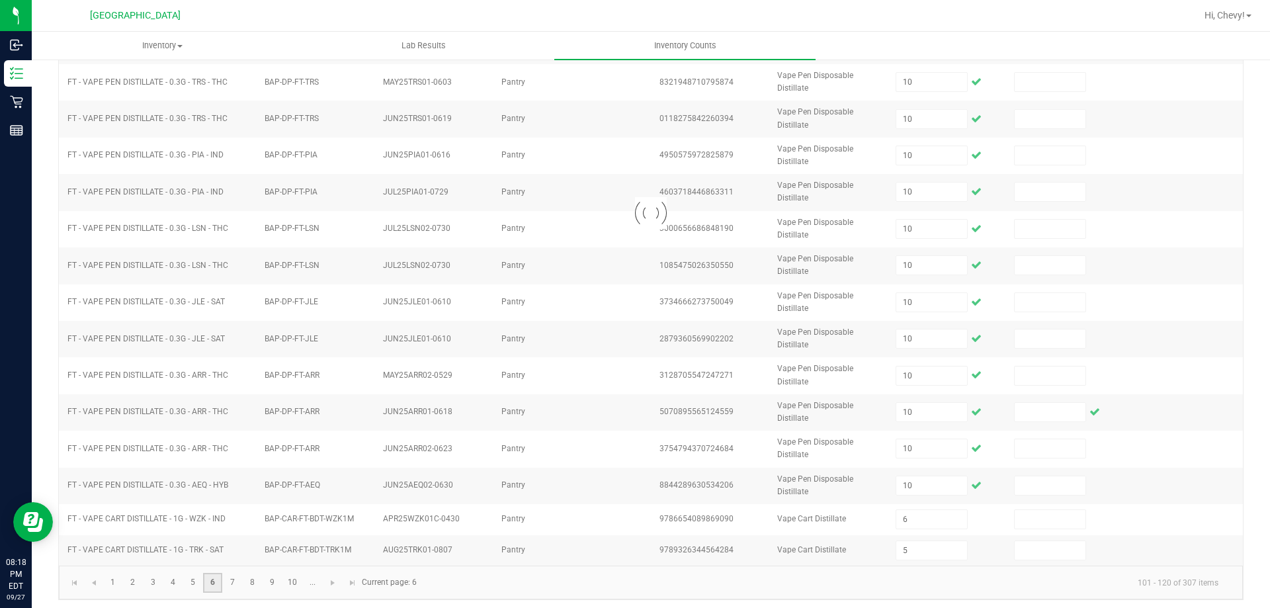
type input "12"
type input "1"
type input "12"
type input "8"
type input "2"
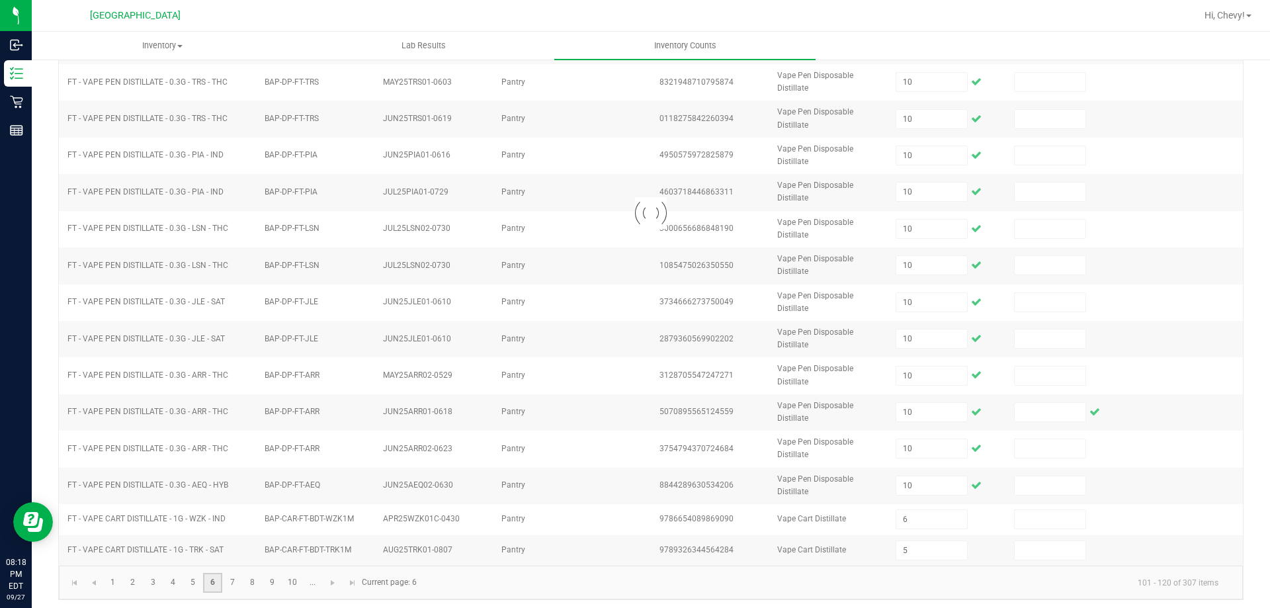
type input "5"
type input "7"
type input "5"
type input "1"
type input "9"
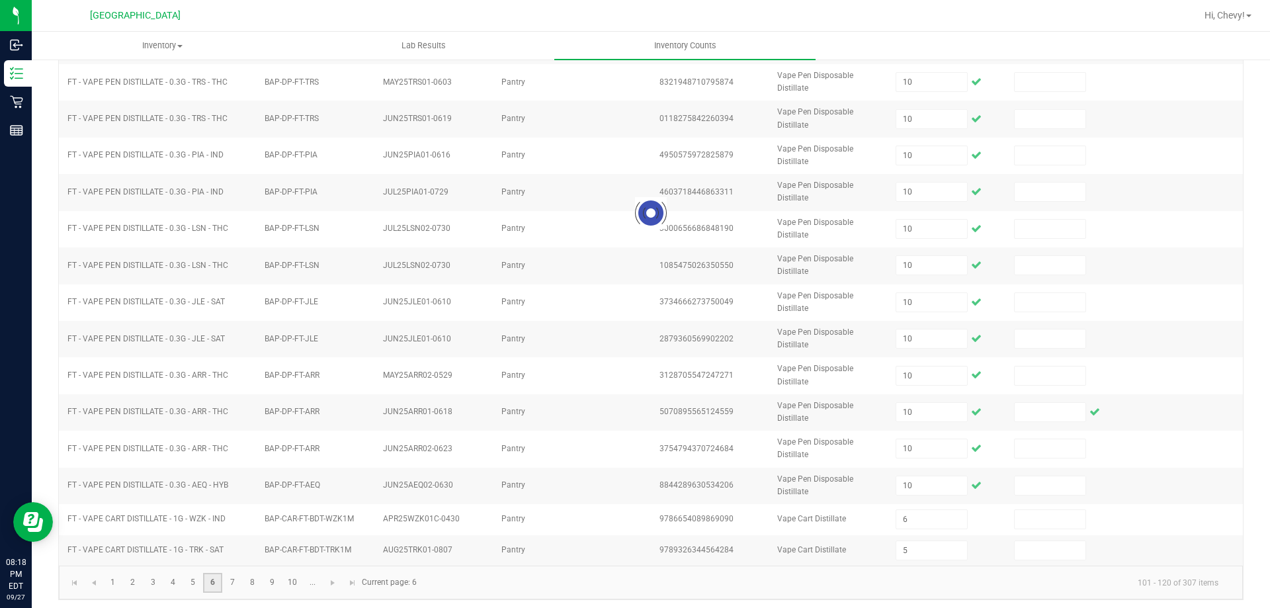
type input "4"
type input "12"
type input "2"
type input "3"
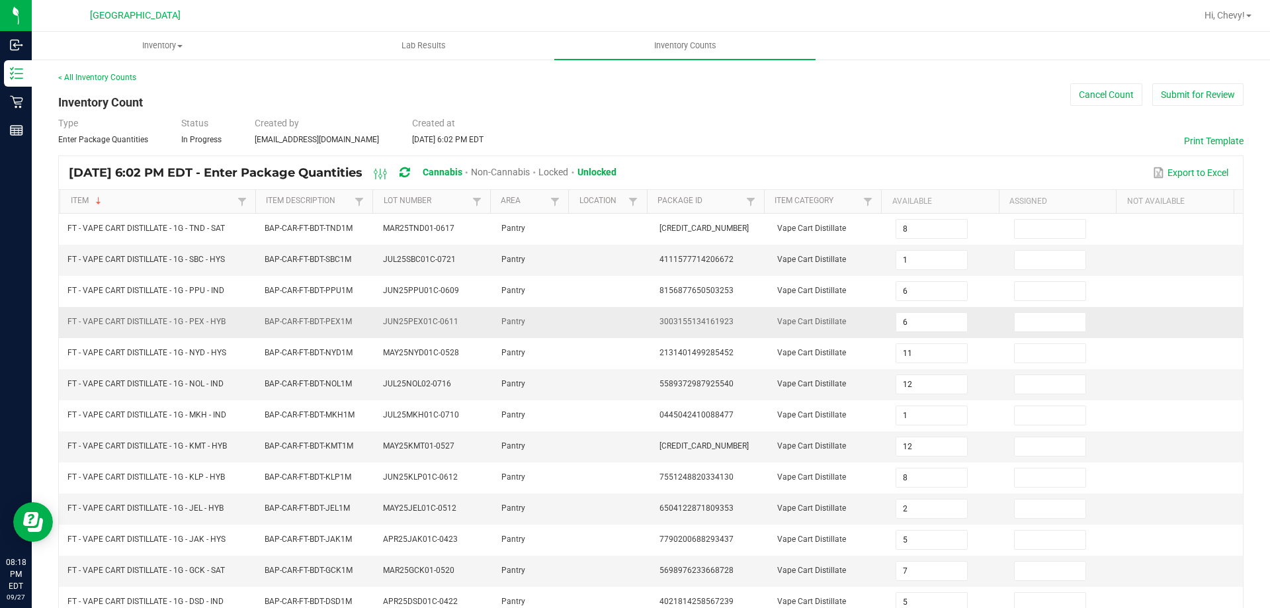
scroll to position [274, 0]
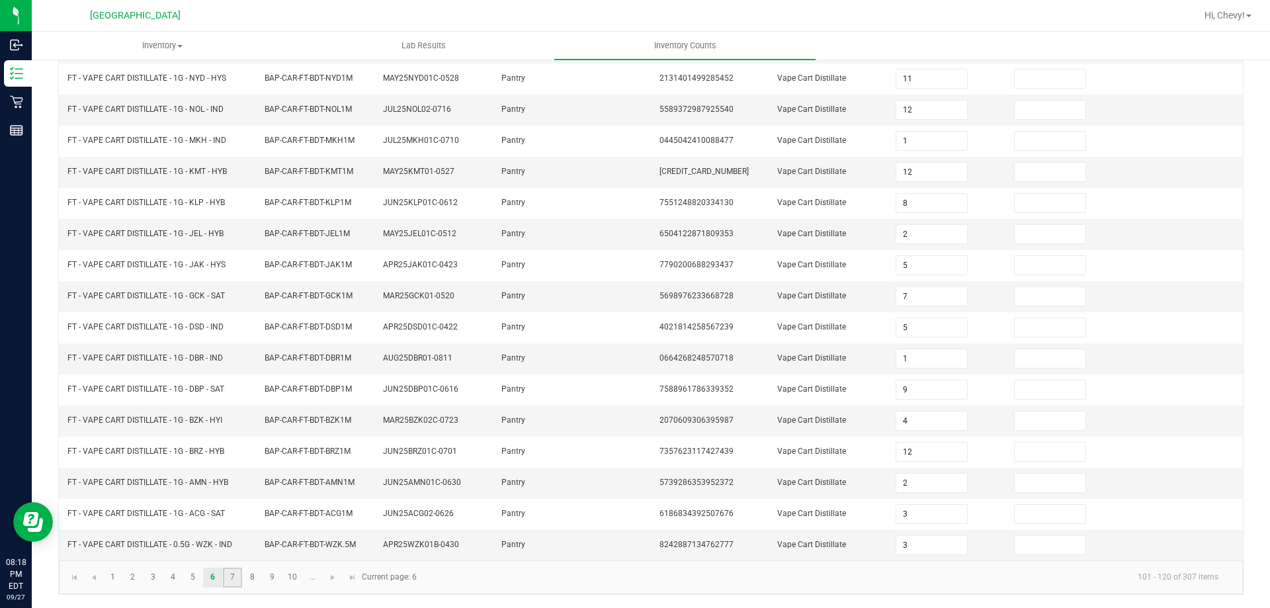
click at [229, 575] on link "7" at bounding box center [232, 577] width 19 height 20
type input "4"
type input "12"
type input "5"
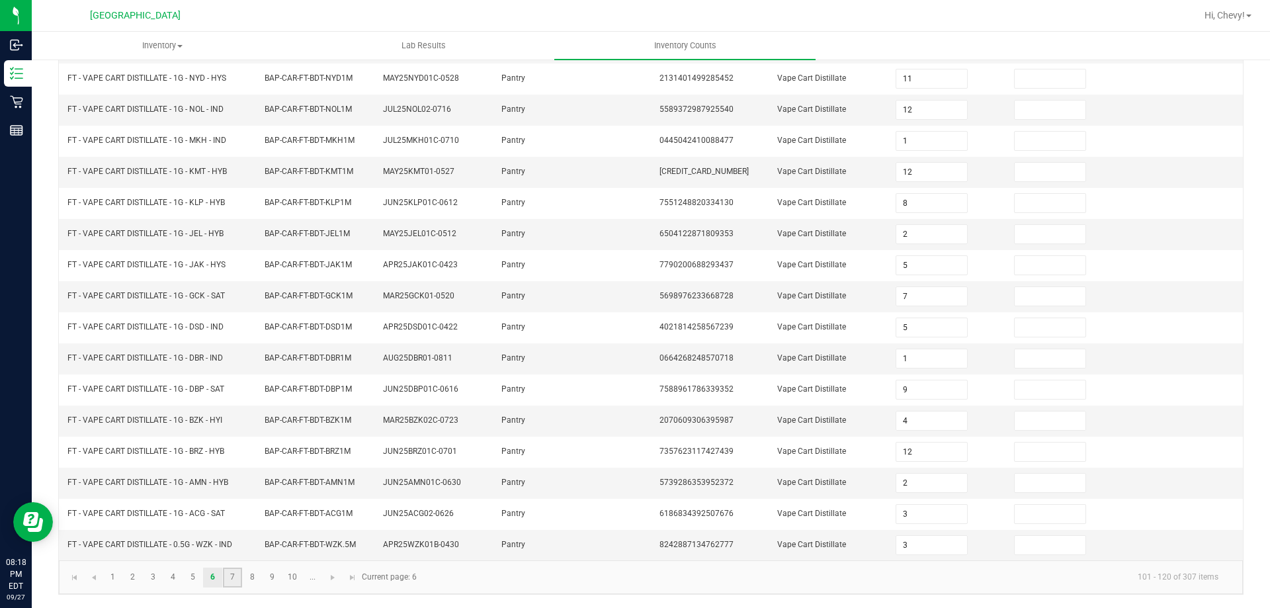
type input "8"
type input "11"
type input "2"
type input "9"
type input "12"
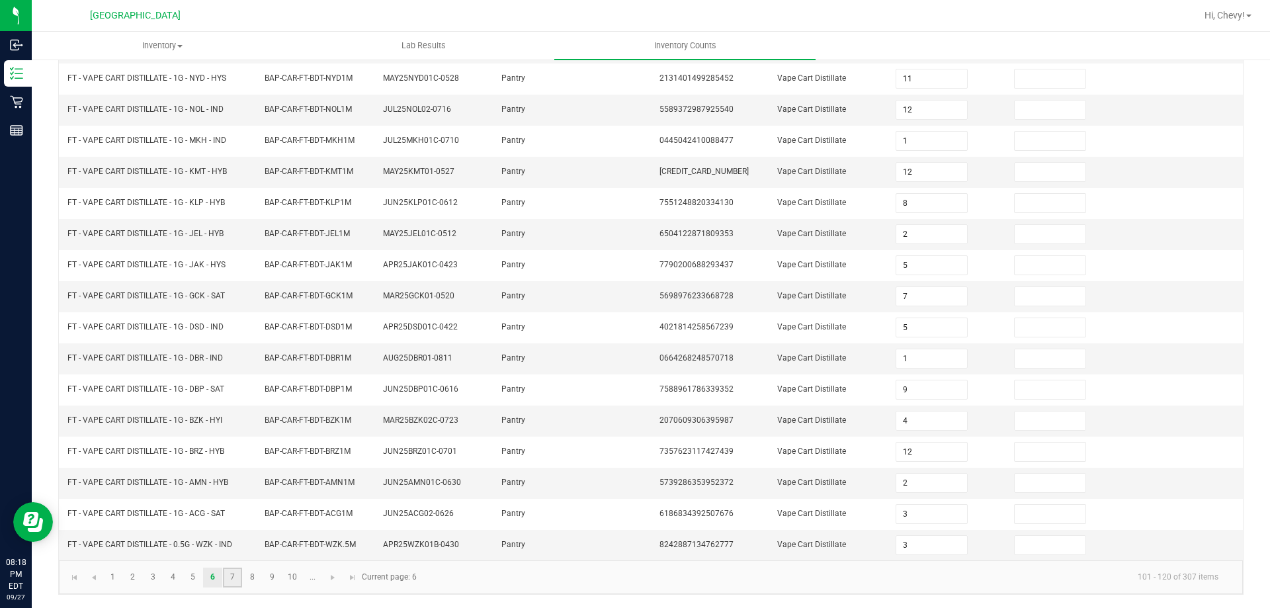
type input "3"
type input "4"
type input "1"
type input "12"
type input "6"
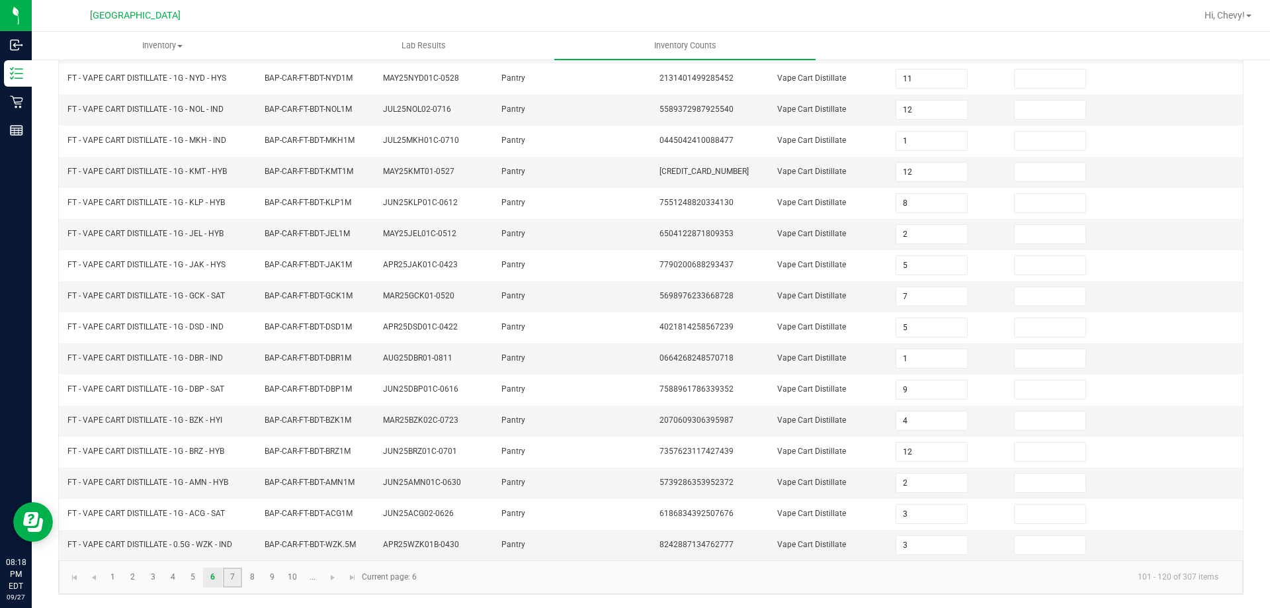
type input "5"
type input "12"
type input "10"
type input "1"
type input "8"
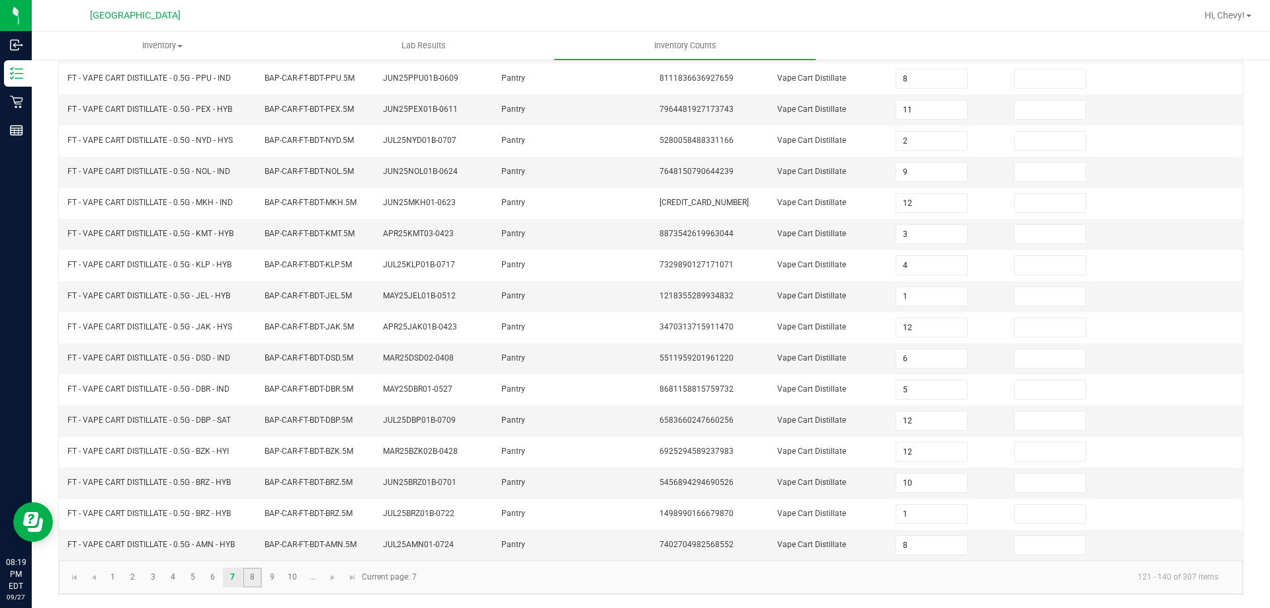
click at [250, 579] on link "8" at bounding box center [252, 577] width 19 height 20
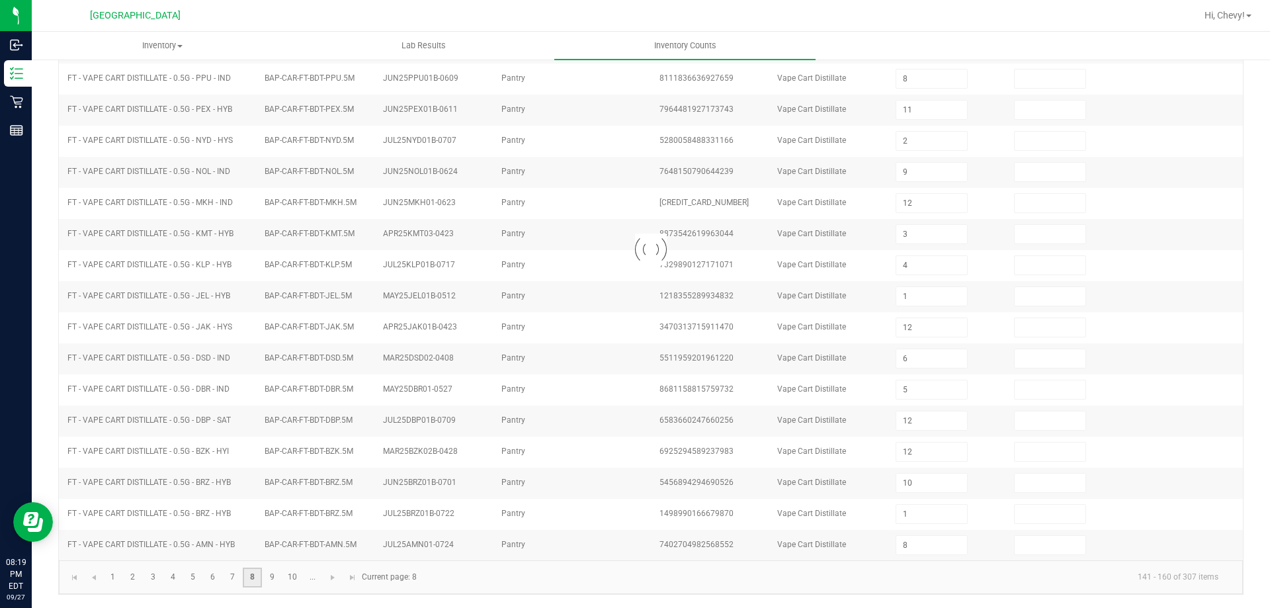
type input "6"
type input "5"
type input "1"
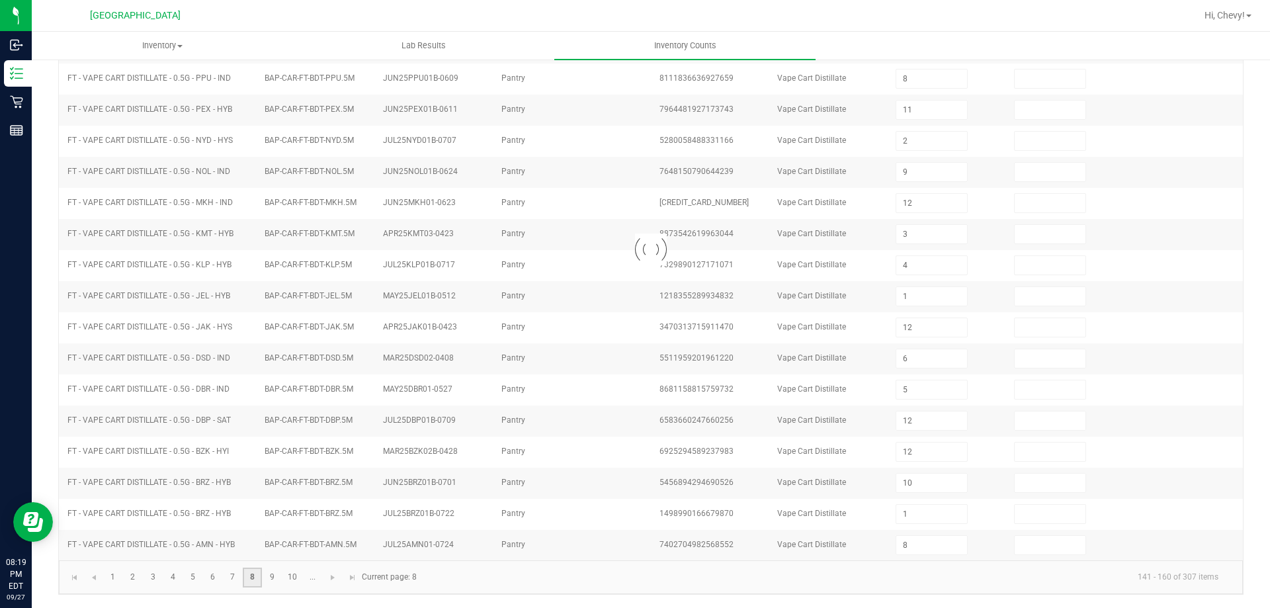
type input "6"
type input "12"
type input "10"
type input "3"
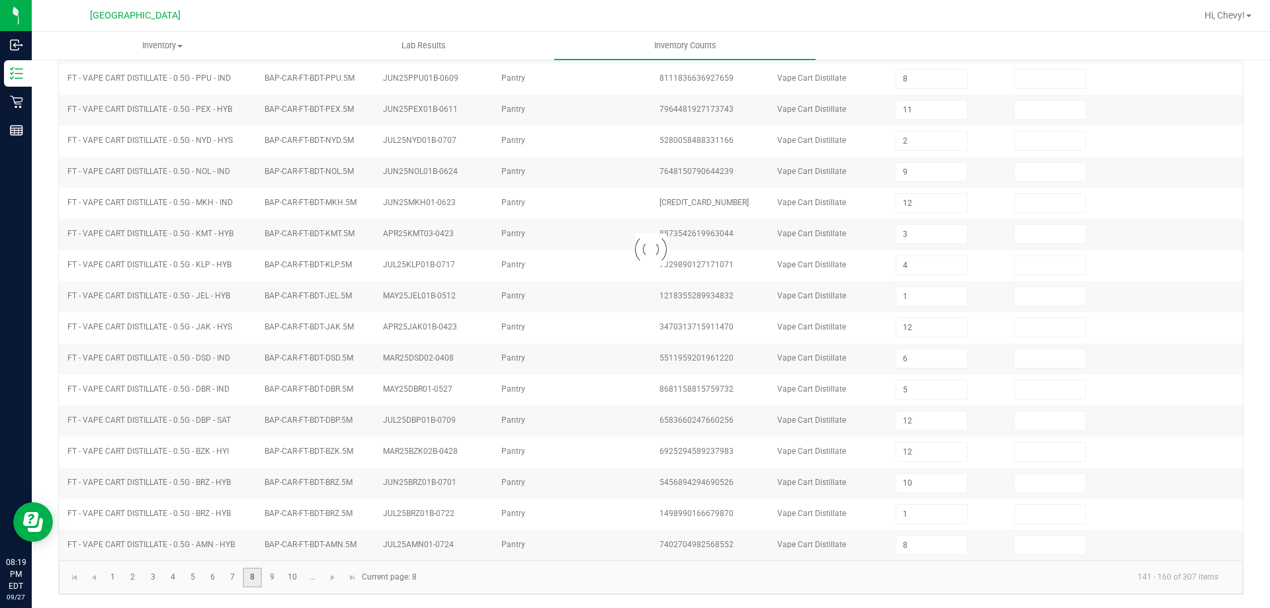
type input "5"
type input "8"
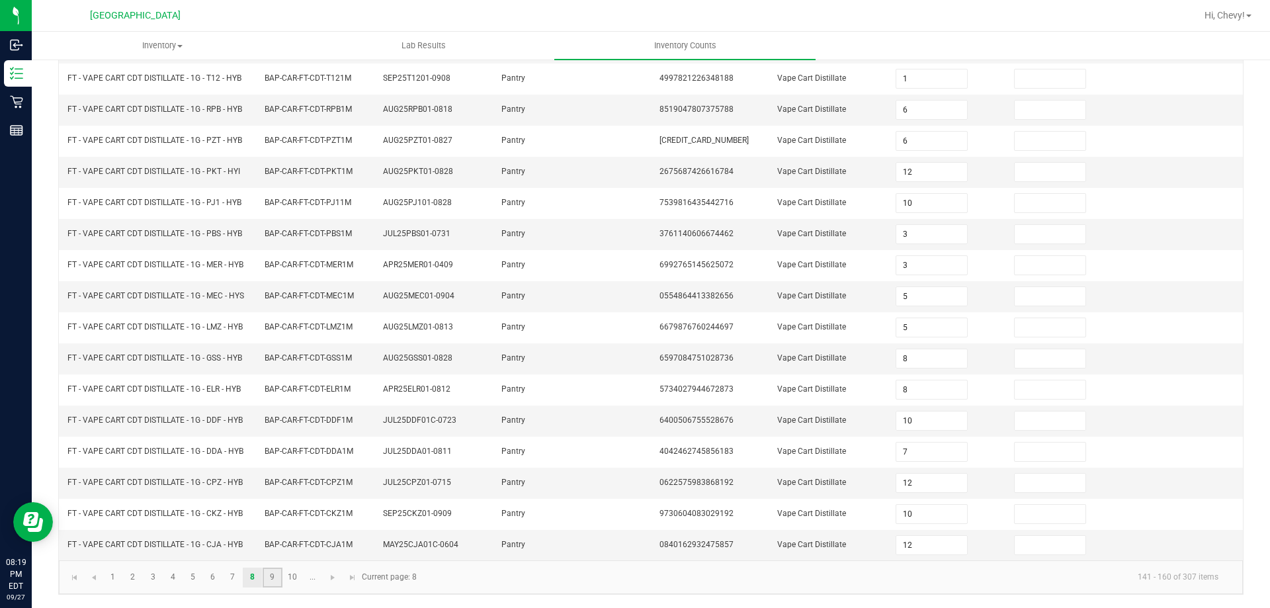
click at [282, 575] on link "9" at bounding box center [272, 577] width 19 height 20
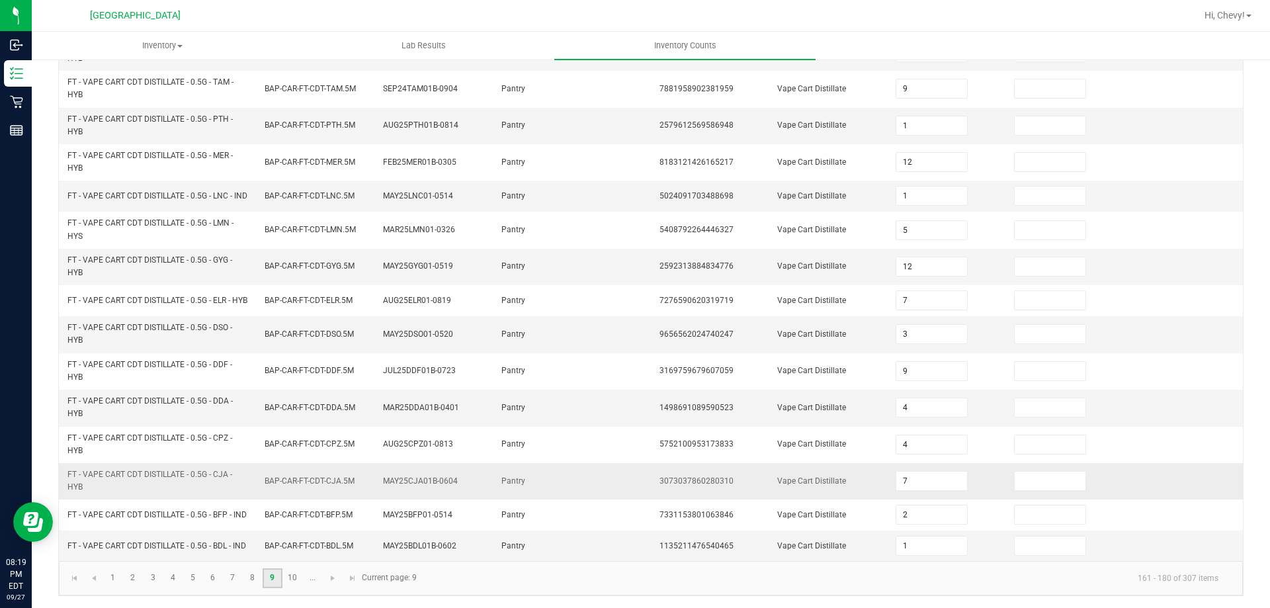
scroll to position [358, 0]
click at [290, 579] on link "10" at bounding box center [292, 577] width 19 height 20
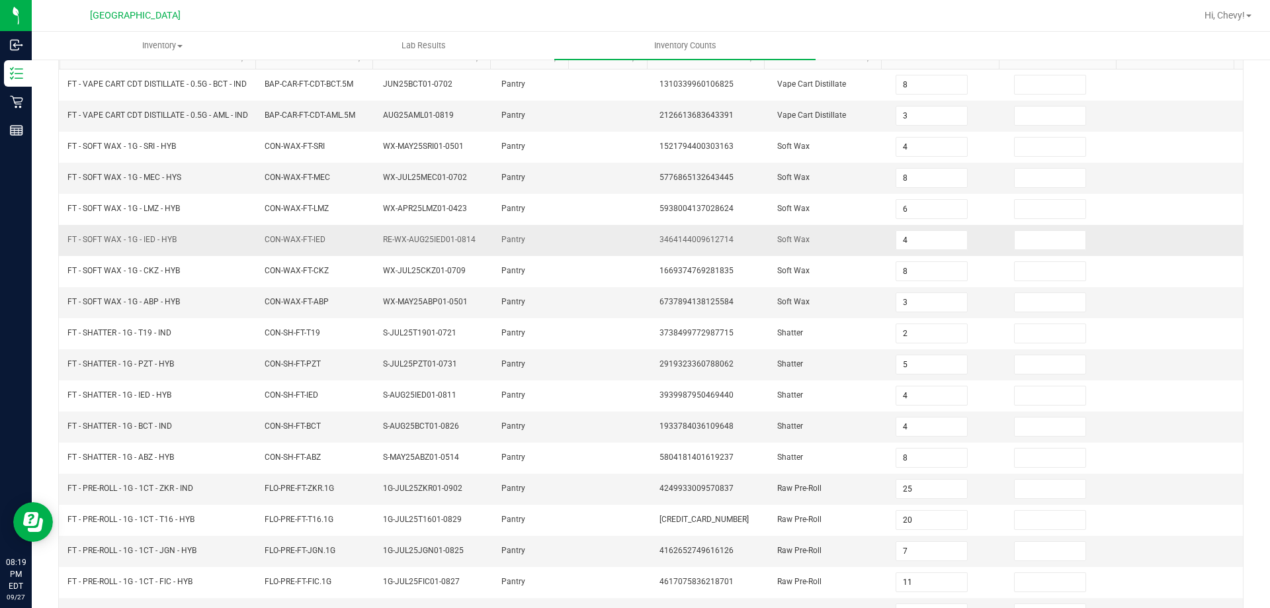
scroll to position [286, 0]
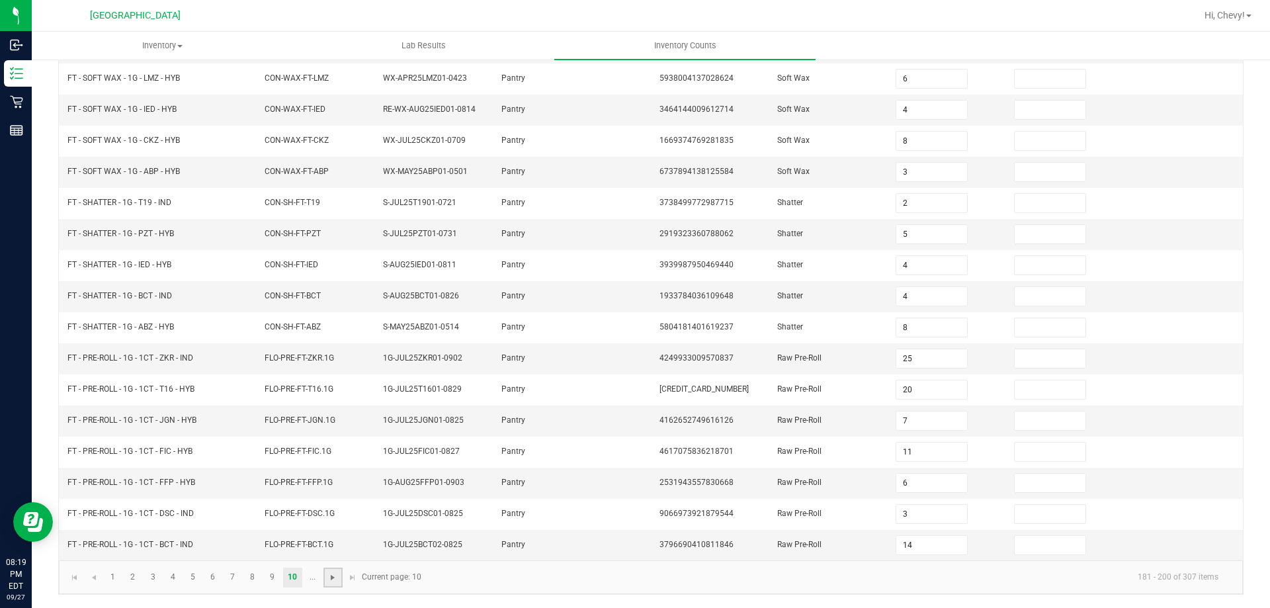
click at [331, 573] on span "Go to the next page" at bounding box center [332, 577] width 11 height 11
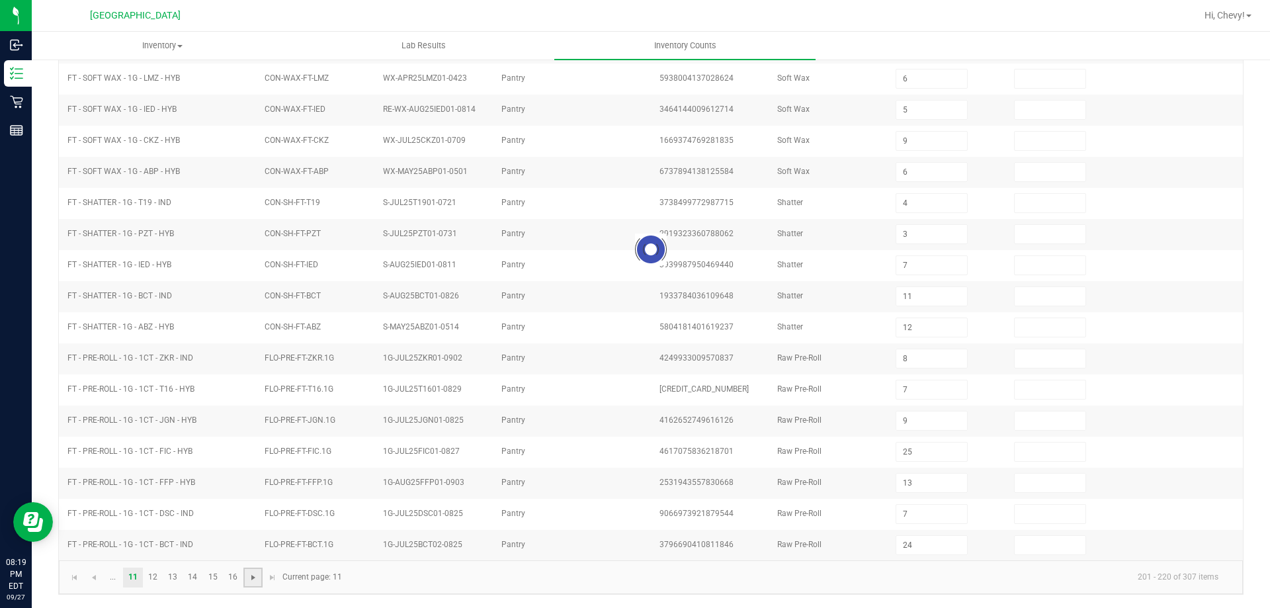
scroll to position [274, 0]
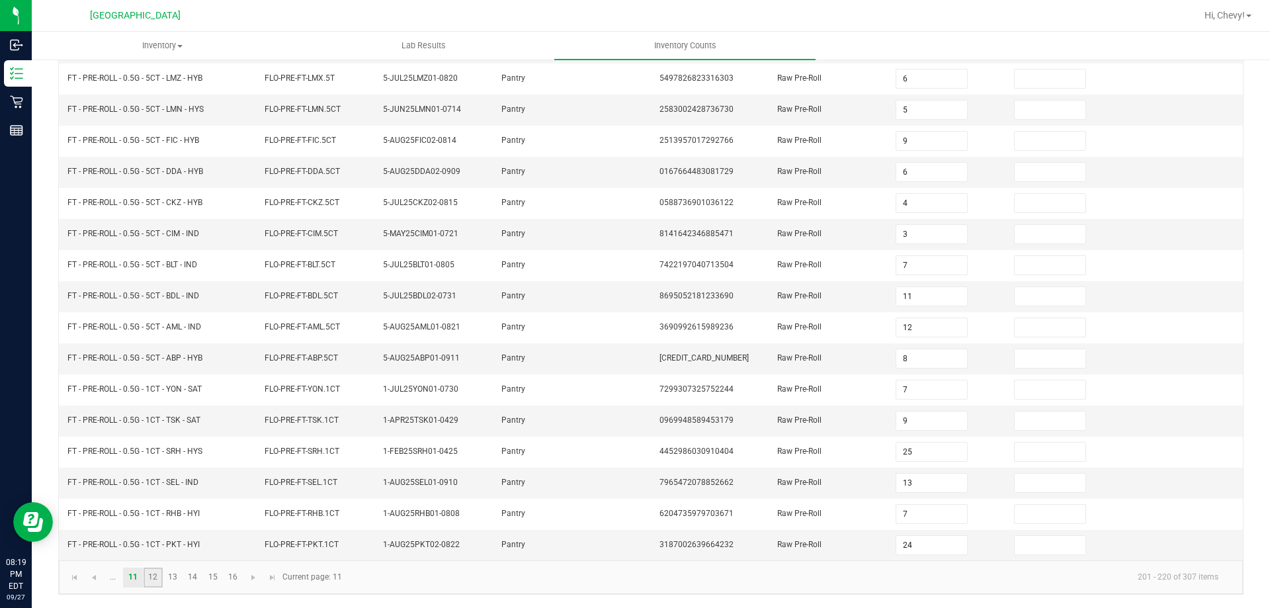
click at [158, 574] on link "12" at bounding box center [153, 577] width 19 height 20
click at [174, 577] on link "13" at bounding box center [172, 577] width 19 height 20
click at [919, 167] on input at bounding box center [931, 172] width 70 height 19
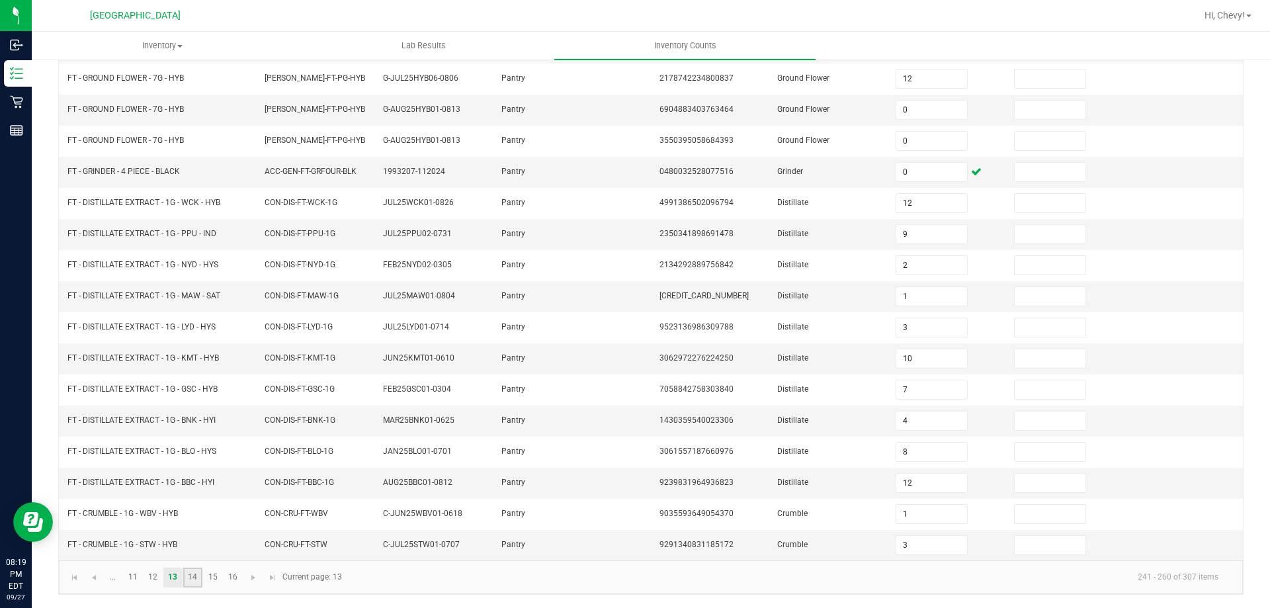
click at [192, 579] on link "14" at bounding box center [192, 577] width 19 height 20
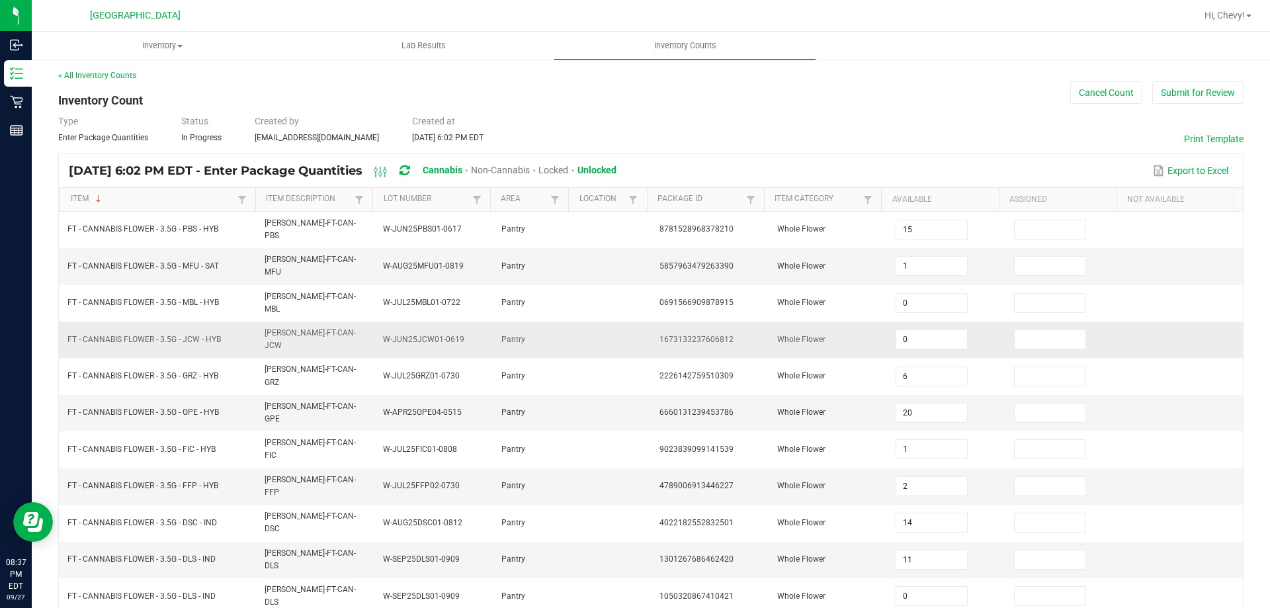
scroll to position [0, 0]
click at [1209, 102] on button "Submit for Review" at bounding box center [1197, 94] width 91 height 22
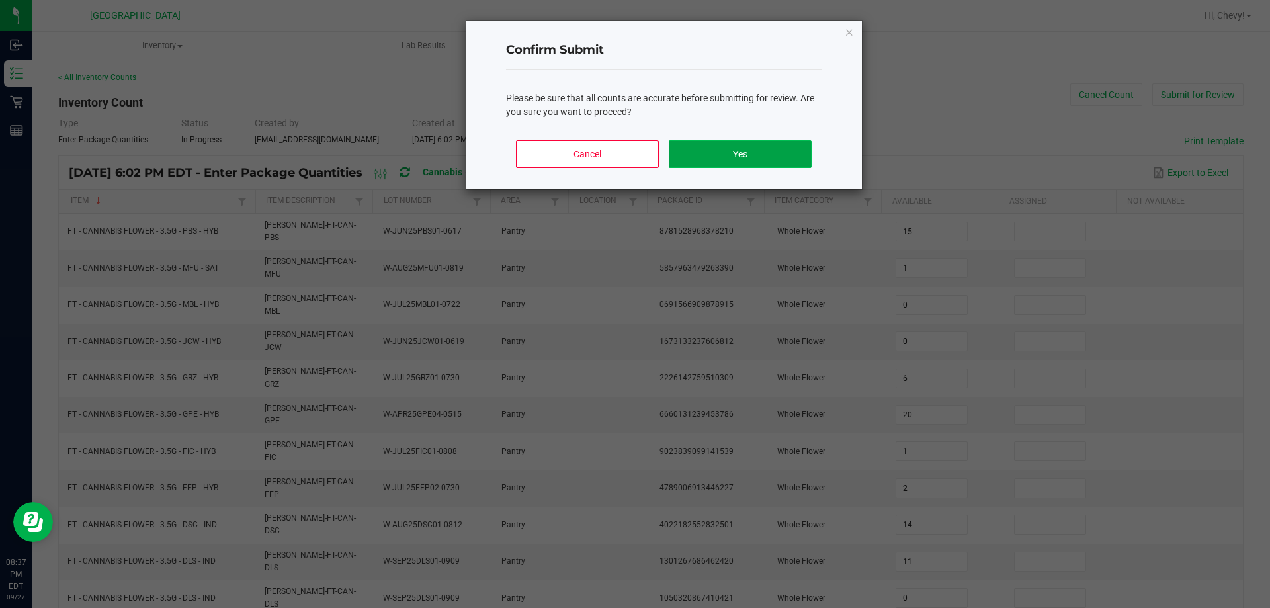
click at [715, 152] on button "Yes" at bounding box center [740, 154] width 142 height 28
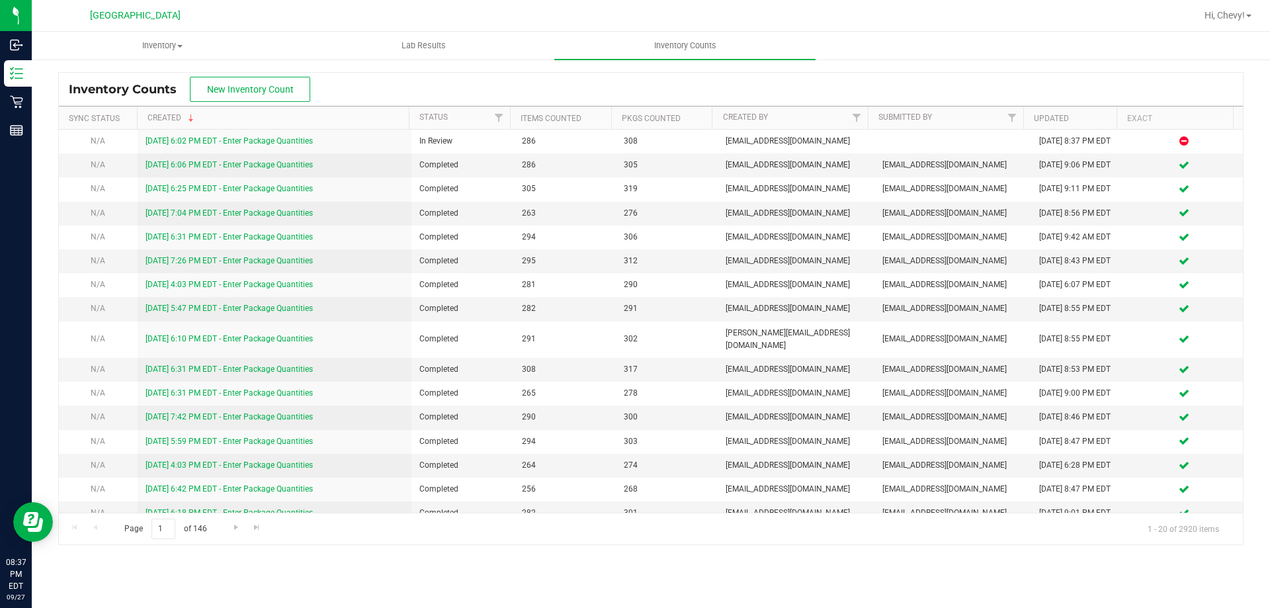
click at [538, 590] on div "Inventory All packages All inventory Waste log Create inventory Lab Results Inv…" at bounding box center [651, 320] width 1238 height 576
